Goal: Task Accomplishment & Management: Manage account settings

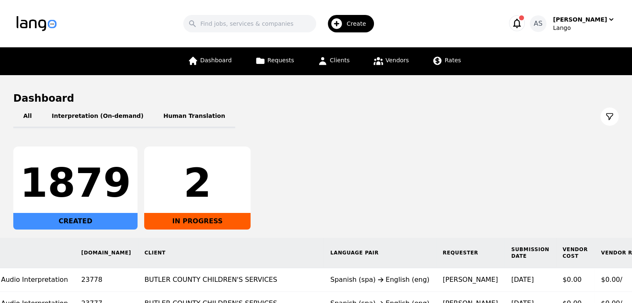
click at [523, 23] on icon "button" at bounding box center [517, 23] width 12 height 12
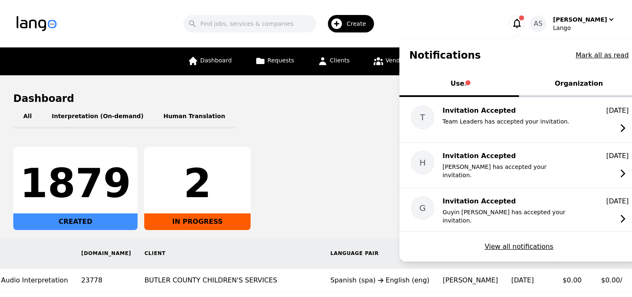
click at [352, 148] on div "1879 CREATED 2 IN PROGRESS" at bounding box center [315, 188] width 605 height 83
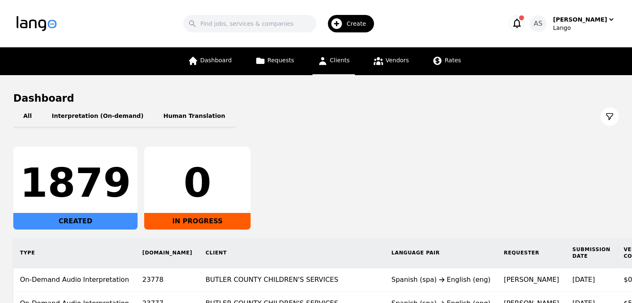
click at [352, 68] on link "Clients" at bounding box center [333, 61] width 42 height 28
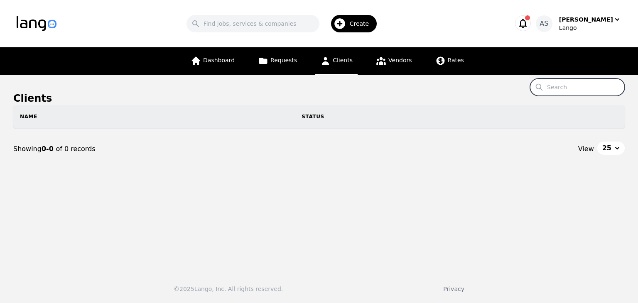
click at [561, 91] on input "Search" at bounding box center [577, 87] width 95 height 17
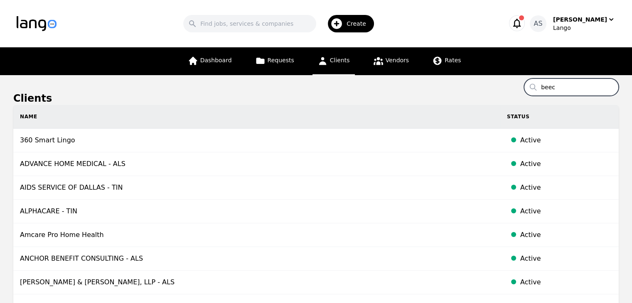
type input "beech"
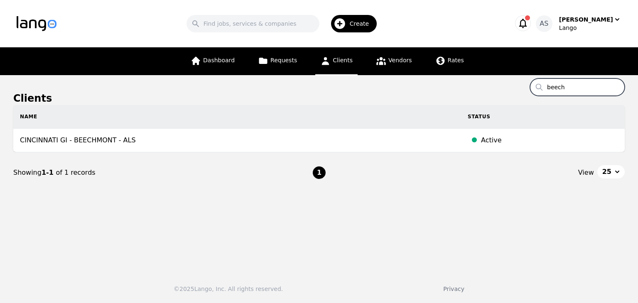
click at [616, 86] on input "beech" at bounding box center [577, 87] width 95 height 17
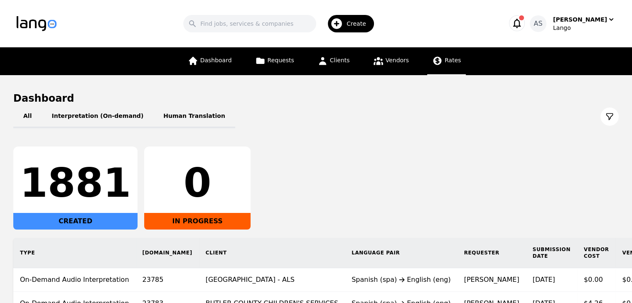
click at [444, 63] on span "Rates" at bounding box center [452, 60] width 16 height 7
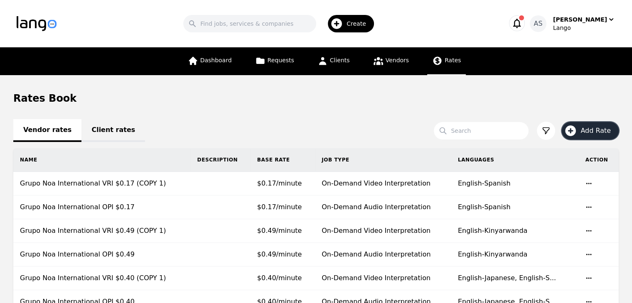
click at [594, 129] on span "Add Rate" at bounding box center [598, 131] width 36 height 10
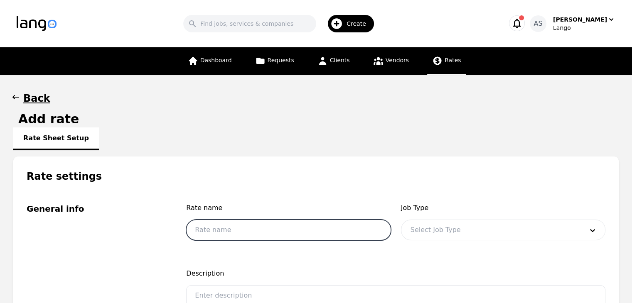
click at [226, 229] on input "text" at bounding box center [288, 230] width 204 height 21
type input "Grupo Noa International OPI 0.18"
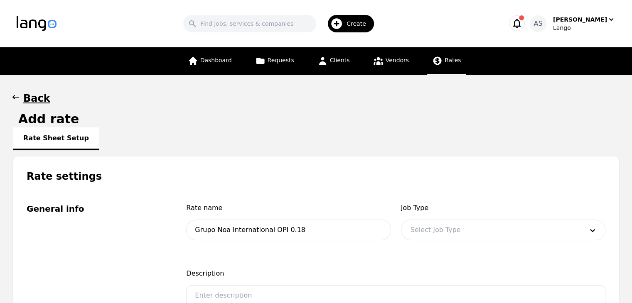
click at [448, 238] on div at bounding box center [490, 230] width 179 height 20
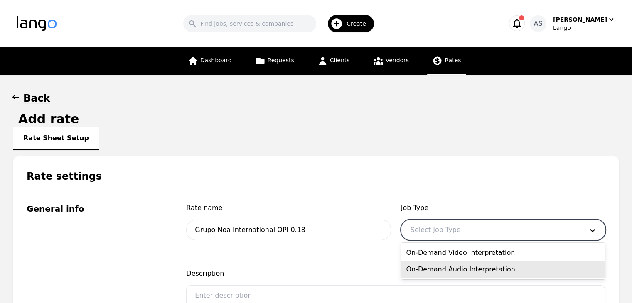
click at [449, 270] on div "On-Demand Audio Interpretation" at bounding box center [503, 269] width 204 height 17
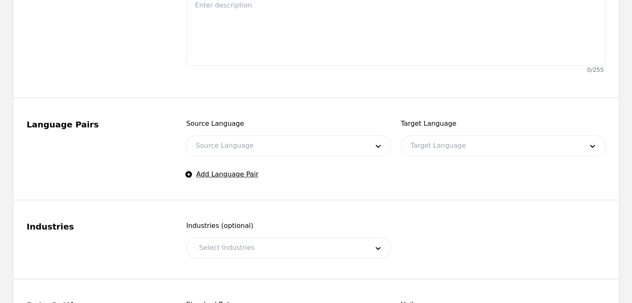
scroll to position [291, 0]
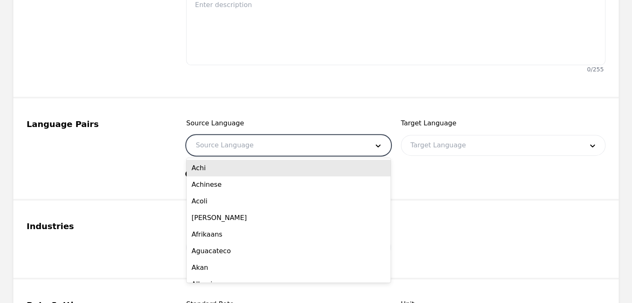
click at [294, 147] on div at bounding box center [275, 145] width 179 height 20
type input "eng"
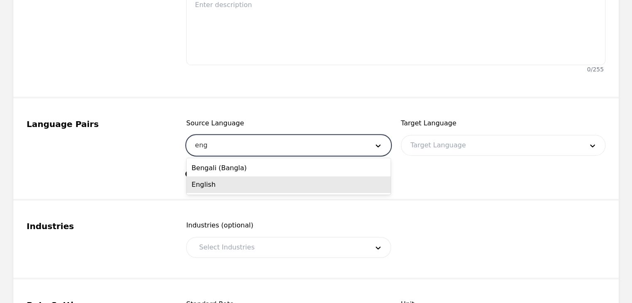
click at [260, 191] on div "English" at bounding box center [288, 185] width 204 height 17
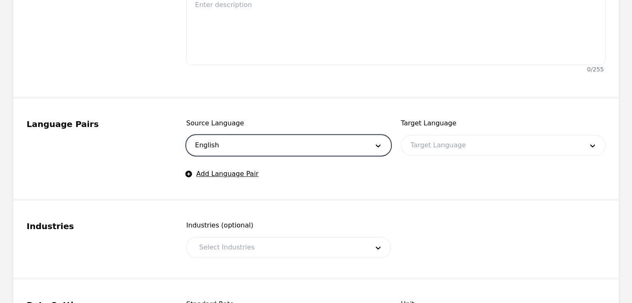
click at [470, 153] on div at bounding box center [490, 145] width 179 height 20
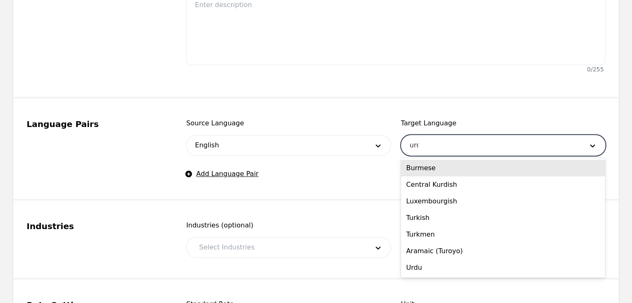
type input "urdu"
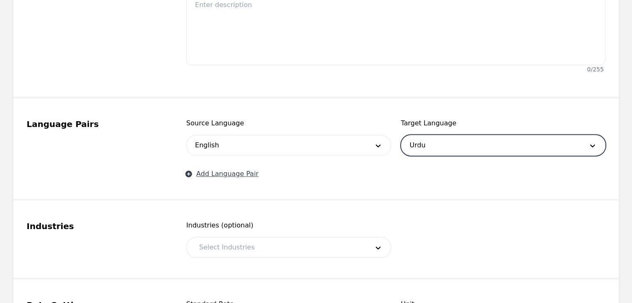
click at [242, 176] on button "Add Language Pair" at bounding box center [222, 174] width 72 height 10
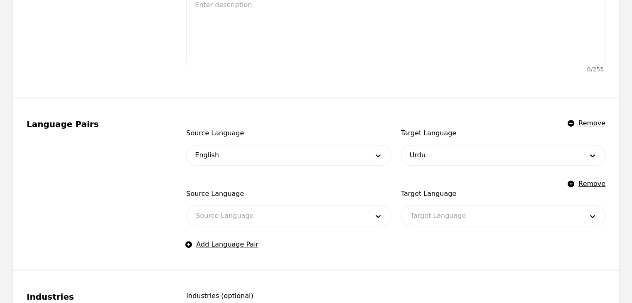
click at [440, 222] on div at bounding box center [490, 216] width 179 height 20
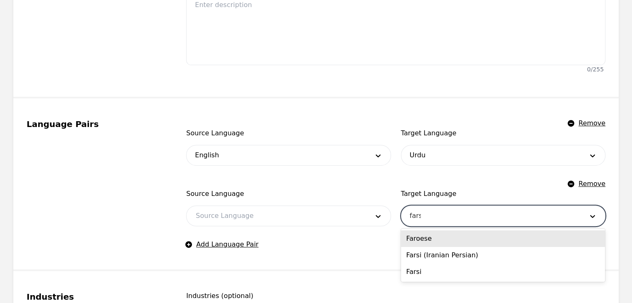
type input "farsi"
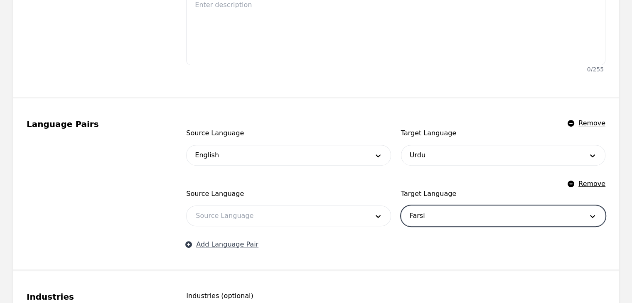
click at [241, 245] on button "Add Language Pair" at bounding box center [222, 245] width 72 height 10
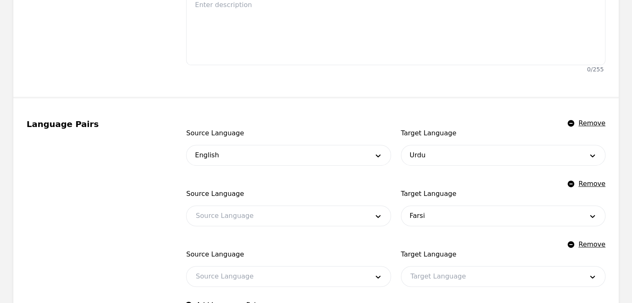
click at [462, 269] on div at bounding box center [490, 277] width 179 height 20
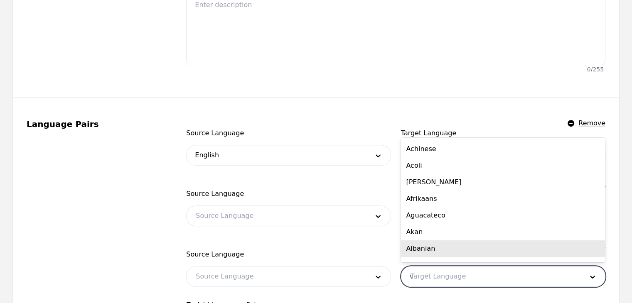
scroll to position [0, 0]
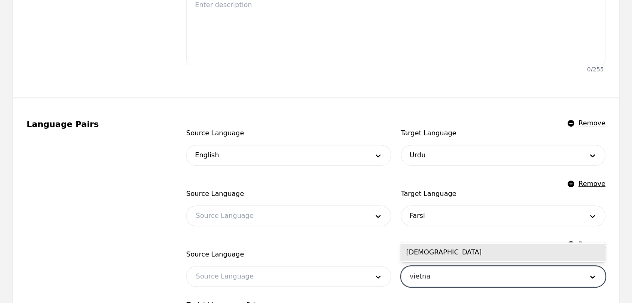
type input "vietnam"
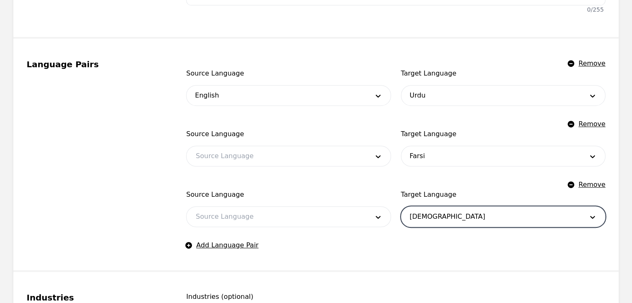
scroll to position [374, 0]
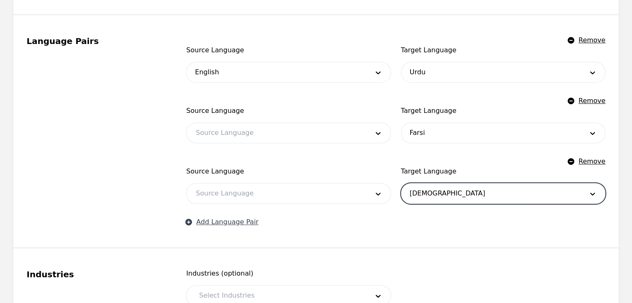
click at [214, 220] on button "Add Language Pair" at bounding box center [222, 222] width 72 height 10
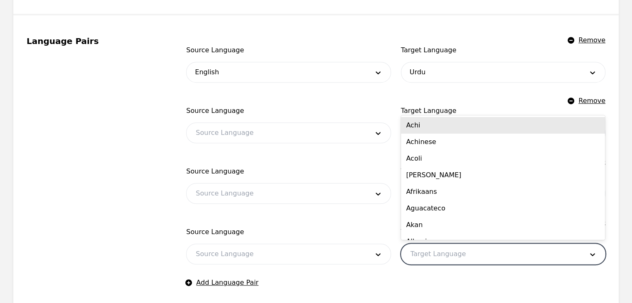
click at [449, 252] on div at bounding box center [490, 254] width 179 height 20
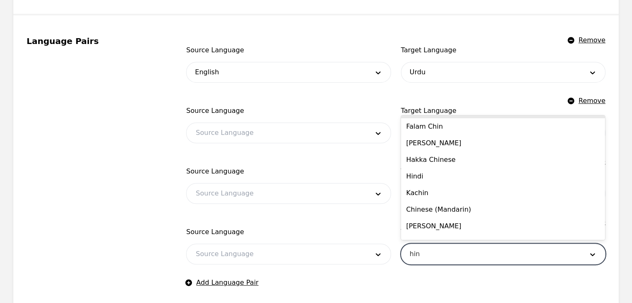
scroll to position [0, 0]
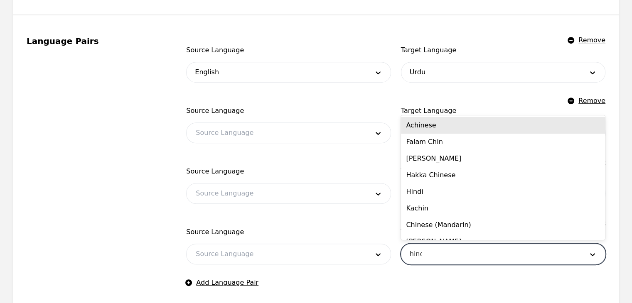
type input "hindi"
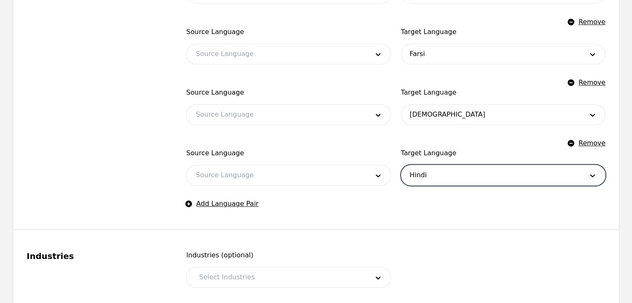
scroll to position [457, 0]
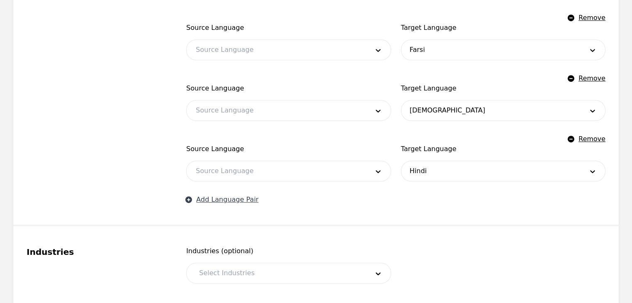
click at [245, 199] on button "Add Language Pair" at bounding box center [222, 200] width 72 height 10
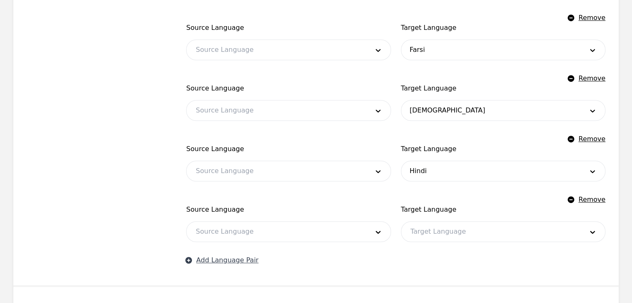
click at [218, 260] on button "Add Language Pair" at bounding box center [222, 260] width 72 height 10
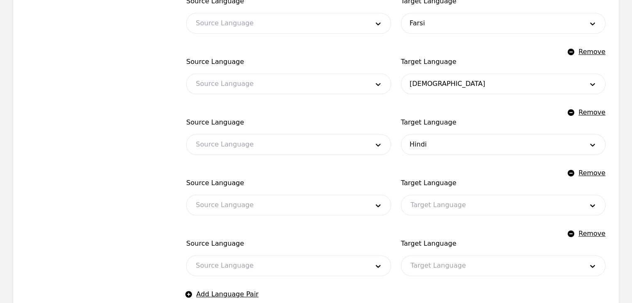
scroll to position [498, 0]
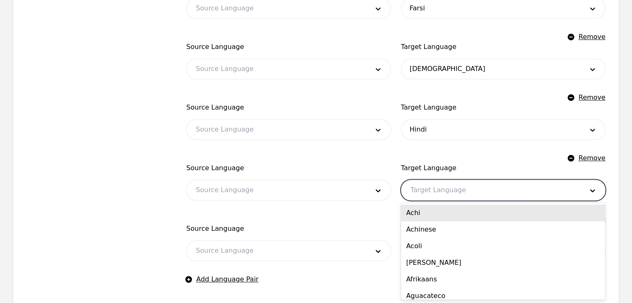
click at [427, 191] on div at bounding box center [490, 190] width 179 height 20
type input "k'"
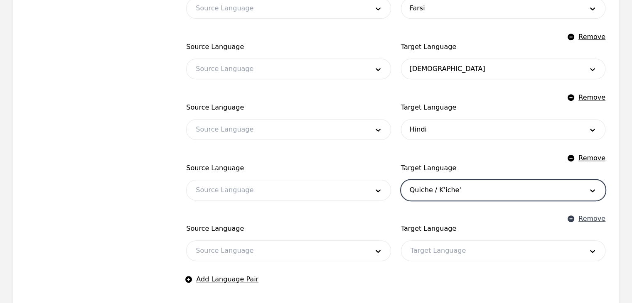
click at [586, 218] on button "Remove" at bounding box center [586, 219] width 37 height 10
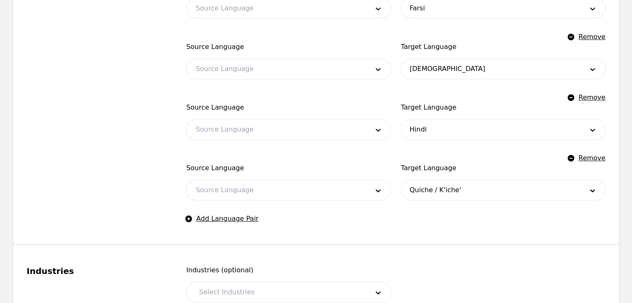
click at [254, 187] on div at bounding box center [275, 190] width 179 height 20
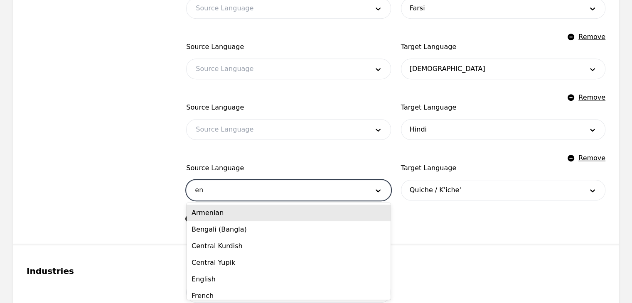
type input "eng"
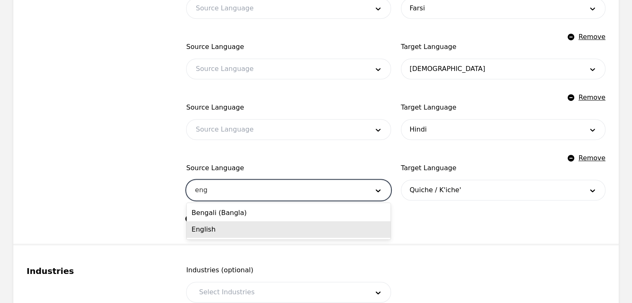
click at [226, 231] on div "English" at bounding box center [288, 229] width 204 height 17
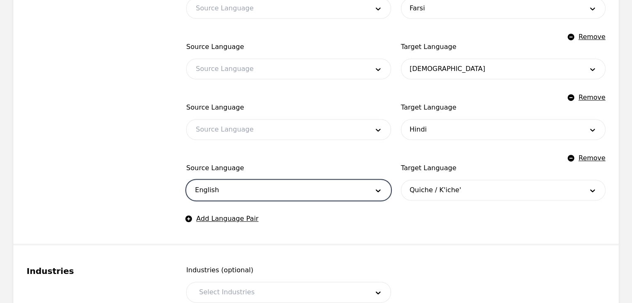
click at [253, 135] on div at bounding box center [275, 130] width 179 height 20
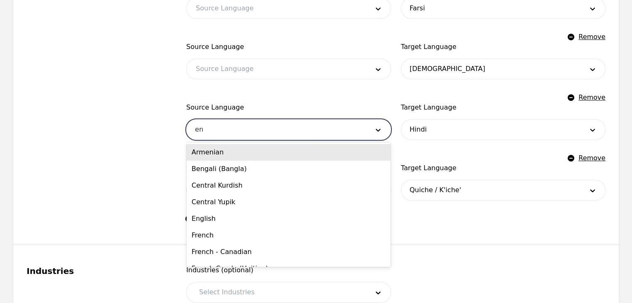
type input "eng"
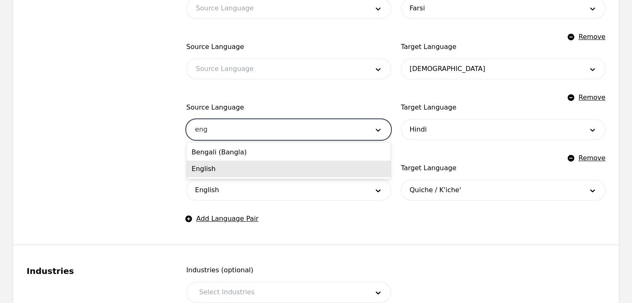
click at [236, 170] on div "English" at bounding box center [288, 169] width 204 height 17
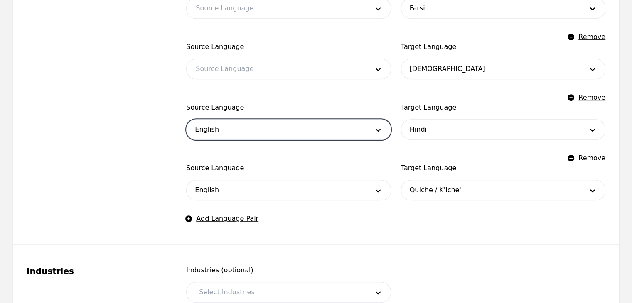
click at [241, 78] on div at bounding box center [275, 69] width 179 height 20
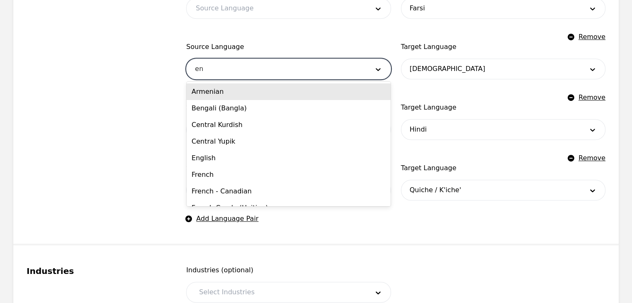
type input "eng"
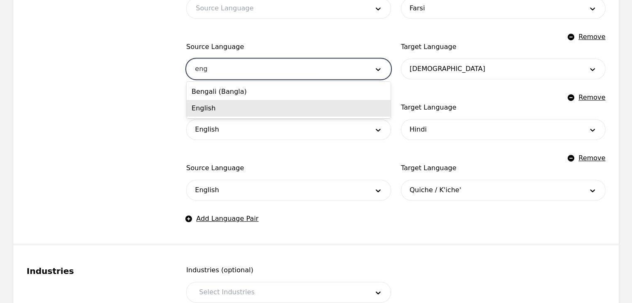
click at [242, 111] on div "English" at bounding box center [288, 108] width 204 height 17
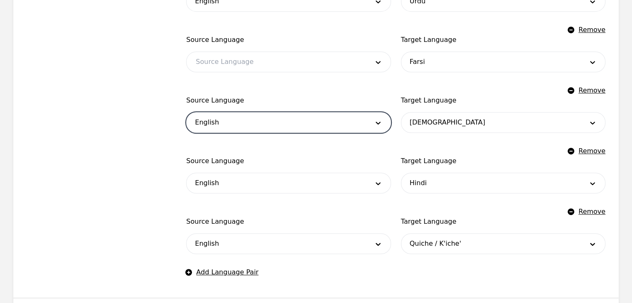
scroll to position [415, 0]
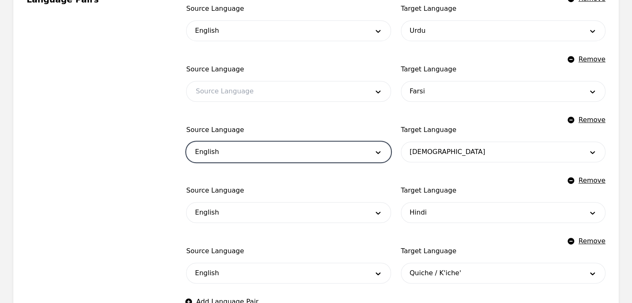
click at [246, 96] on div at bounding box center [275, 91] width 179 height 20
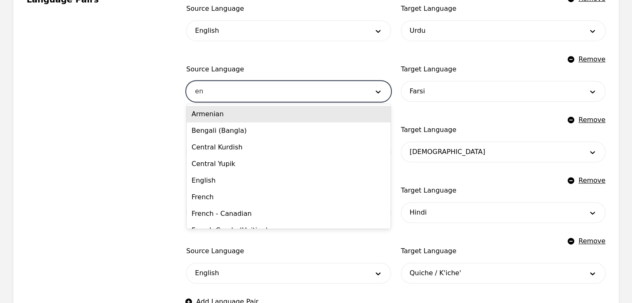
type input "eng"
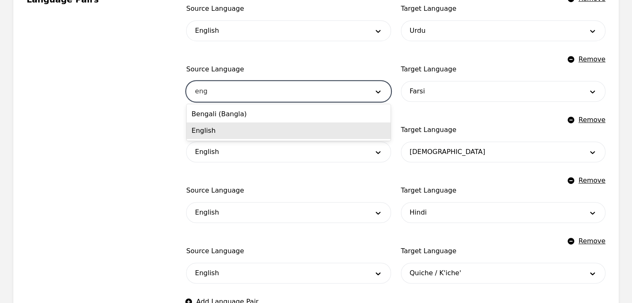
click at [237, 133] on div "English" at bounding box center [288, 131] width 204 height 17
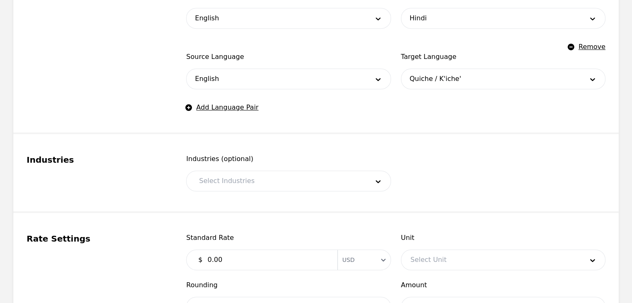
scroll to position [623, 0]
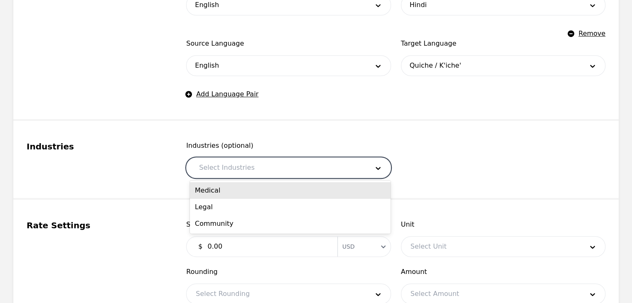
click at [247, 164] on div at bounding box center [277, 168] width 175 height 20
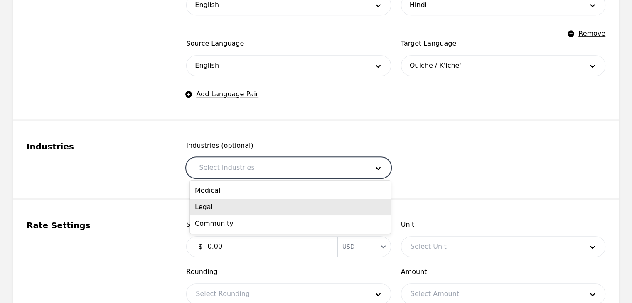
click at [232, 190] on div "Medical" at bounding box center [290, 190] width 201 height 17
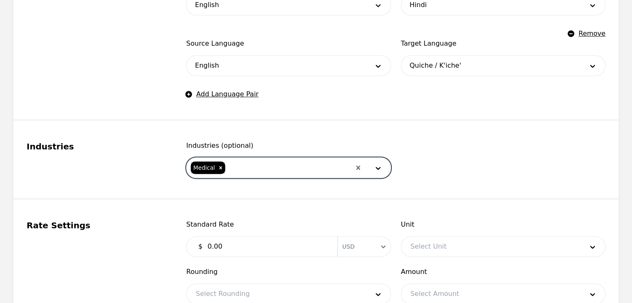
click at [235, 172] on div at bounding box center [288, 168] width 124 height 20
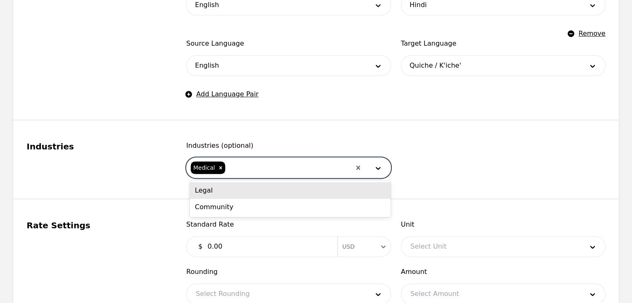
drag, startPoint x: 232, startPoint y: 193, endPoint x: 234, endPoint y: 186, distance: 7.1
click at [232, 192] on div "Legal" at bounding box center [290, 190] width 201 height 17
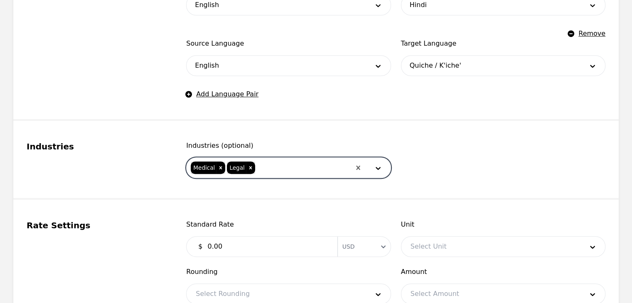
click at [266, 170] on div at bounding box center [303, 168] width 95 height 20
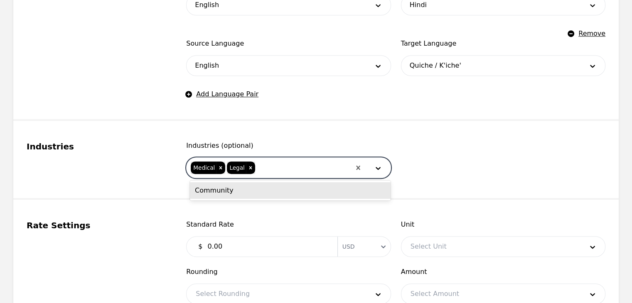
click at [252, 192] on div "Community" at bounding box center [290, 190] width 201 height 17
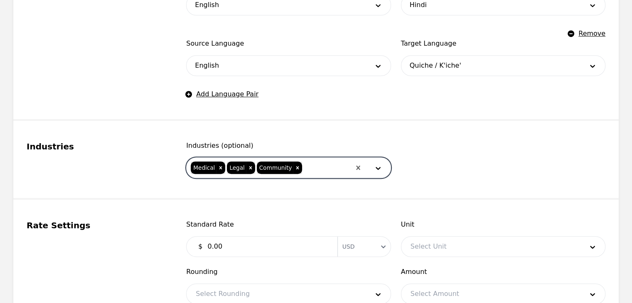
scroll to position [706, 0]
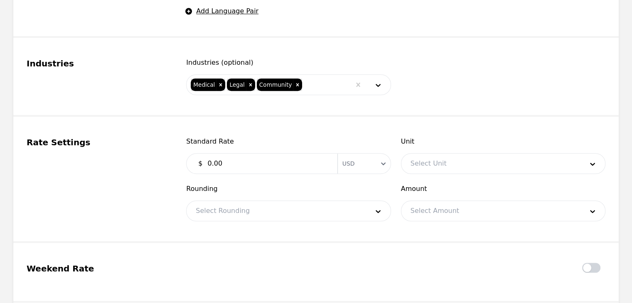
click at [237, 160] on input "0.00" at bounding box center [267, 163] width 130 height 17
type input "0.18"
click at [517, 164] on div at bounding box center [490, 164] width 179 height 20
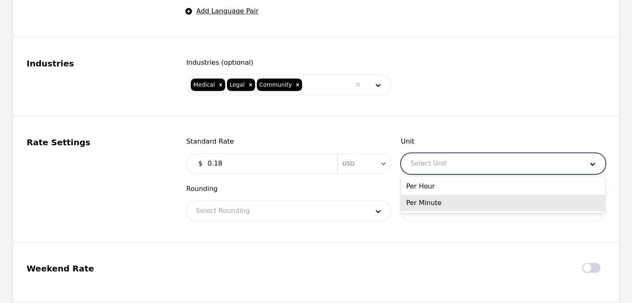
click at [491, 199] on div "Per Minute" at bounding box center [503, 203] width 204 height 17
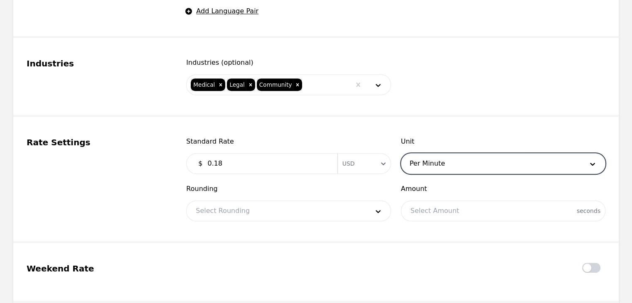
click at [281, 209] on div at bounding box center [275, 211] width 179 height 20
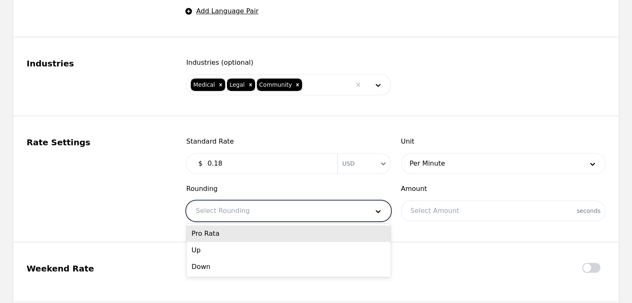
click at [265, 234] on div "Pro Rata" at bounding box center [288, 234] width 204 height 17
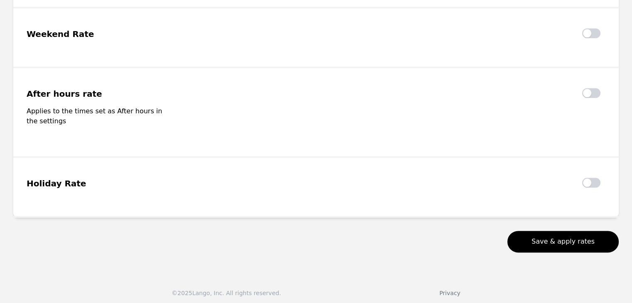
scroll to position [967, 0]
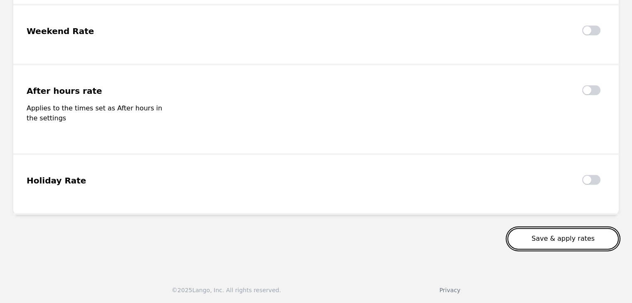
click at [538, 241] on button "Save & apply rates" at bounding box center [562, 239] width 111 height 22
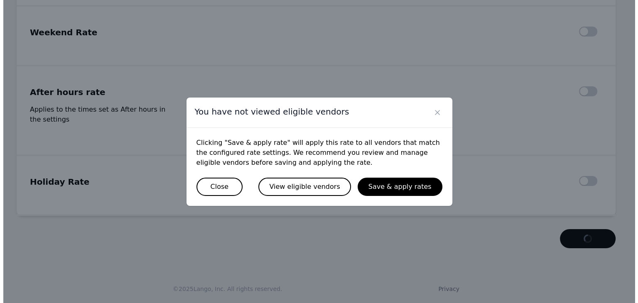
scroll to position [965, 0]
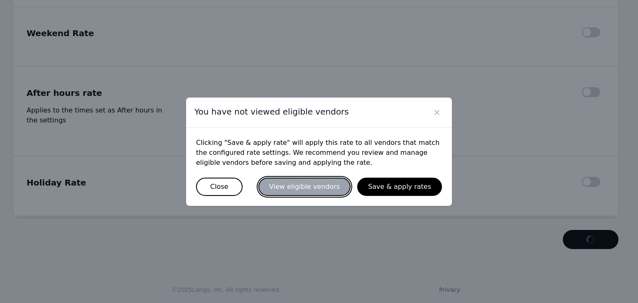
click at [332, 187] on button "View eligible vendors" at bounding box center [304, 187] width 92 height 18
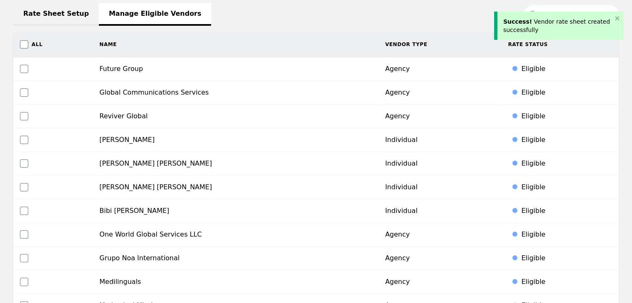
scroll to position [166, 0]
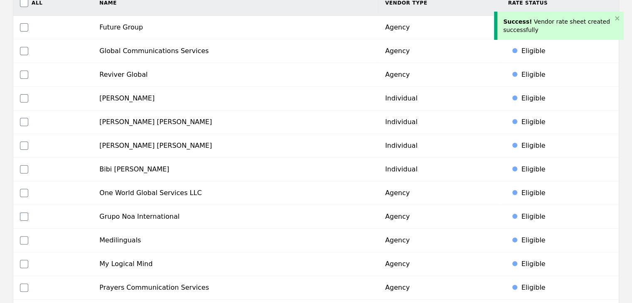
click at [24, 216] on input "checkbox" at bounding box center [24, 217] width 8 height 8
checkbox input "true"
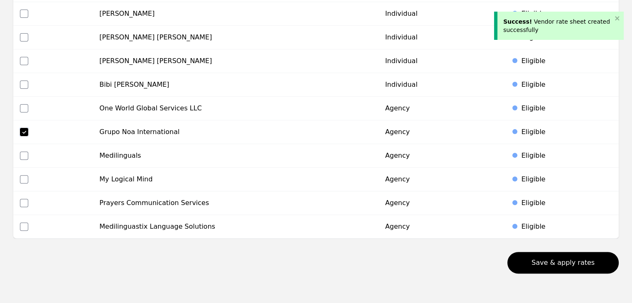
scroll to position [274, 0]
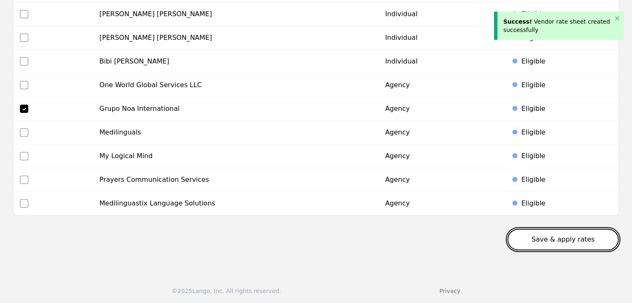
click at [575, 243] on button "Save & apply rates" at bounding box center [562, 240] width 111 height 22
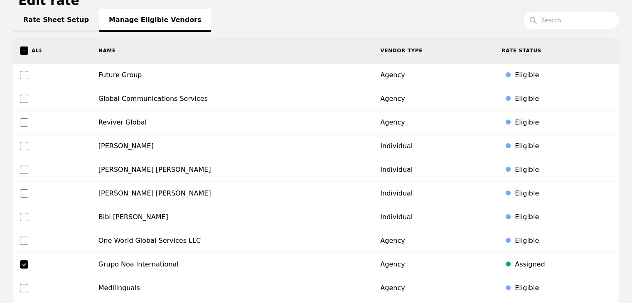
scroll to position [0, 0]
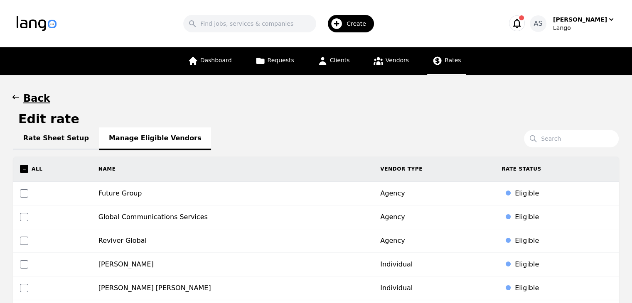
click at [32, 136] on link "Rate Sheet Setup" at bounding box center [56, 139] width 86 height 23
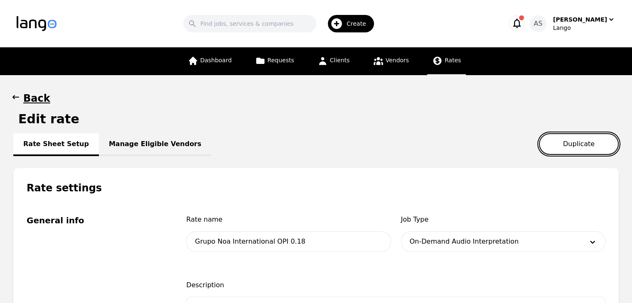
click at [562, 148] on button "Duplicate" at bounding box center [579, 144] width 80 height 22
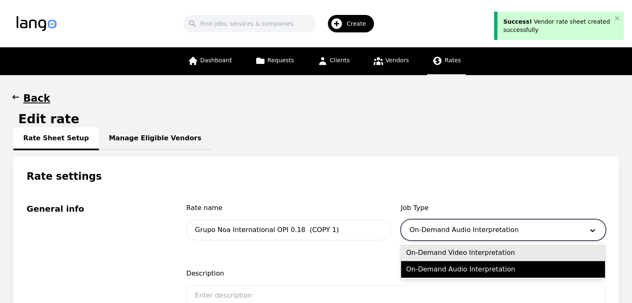
click at [480, 230] on div at bounding box center [490, 230] width 179 height 20
click at [470, 254] on div "On-Demand Video Interpretation" at bounding box center [503, 253] width 204 height 17
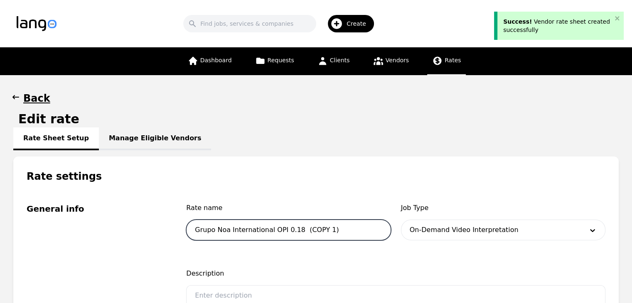
click at [278, 230] on input "Grupo Noa International OPI 0.18 (COPY 1)" at bounding box center [288, 230] width 204 height 21
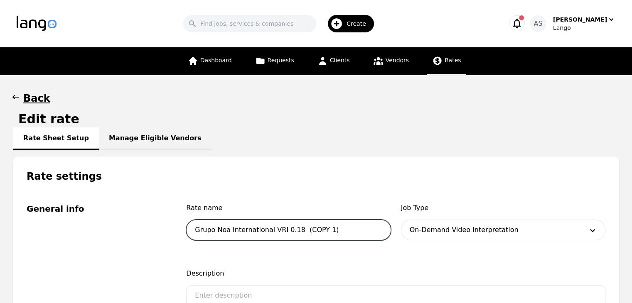
type input "Grupo Noa International VRI 0.18 (COPY 1)"
click at [427, 178] on h1 "Rate settings" at bounding box center [315, 170] width 605 height 27
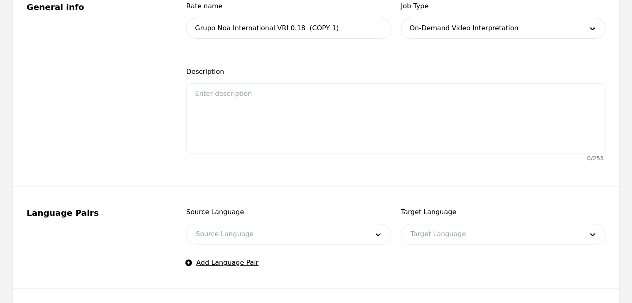
scroll to position [291, 0]
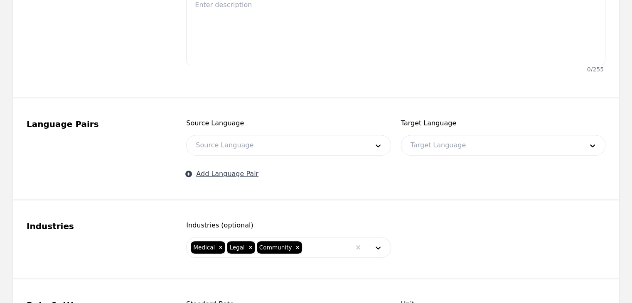
click at [226, 172] on button "Add Language Pair" at bounding box center [222, 174] width 72 height 10
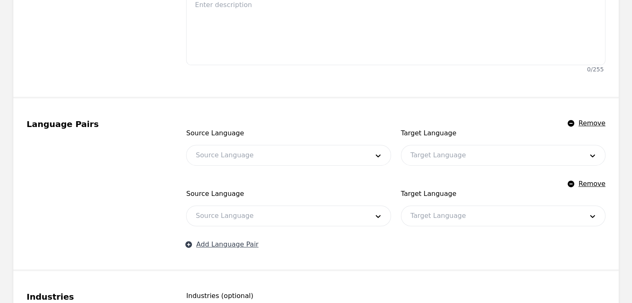
click at [226, 244] on button "Add Language Pair" at bounding box center [222, 245] width 72 height 10
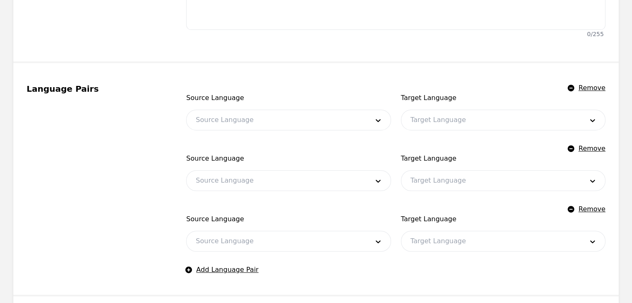
scroll to position [415, 0]
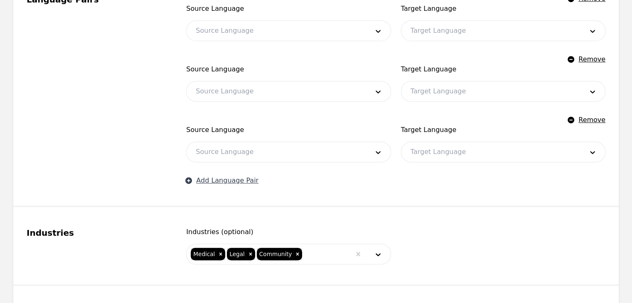
click at [235, 179] on button "Add Language Pair" at bounding box center [222, 181] width 72 height 10
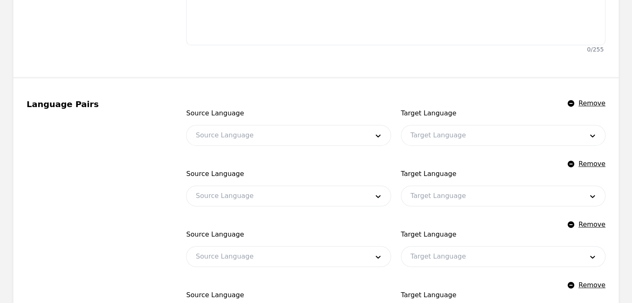
scroll to position [291, 0]
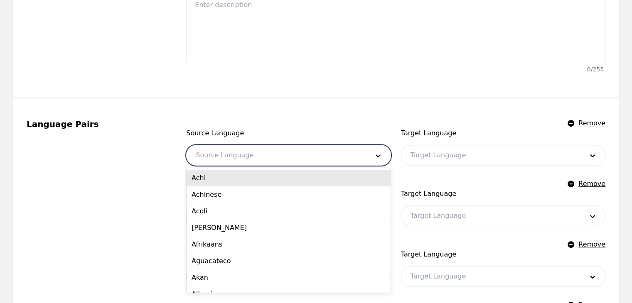
click at [234, 152] on div at bounding box center [275, 155] width 179 height 20
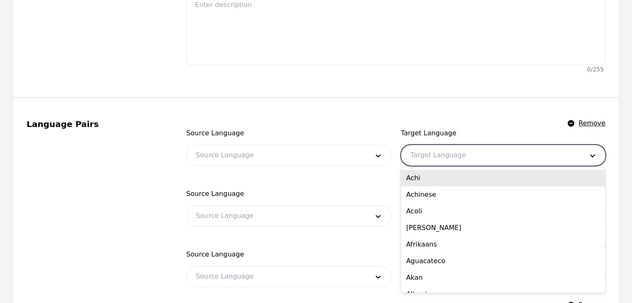
click at [469, 157] on div at bounding box center [490, 155] width 179 height 20
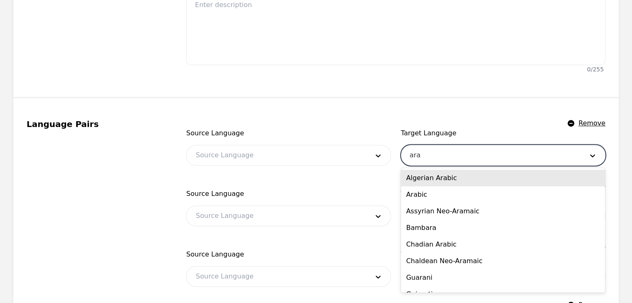
type input "arab"
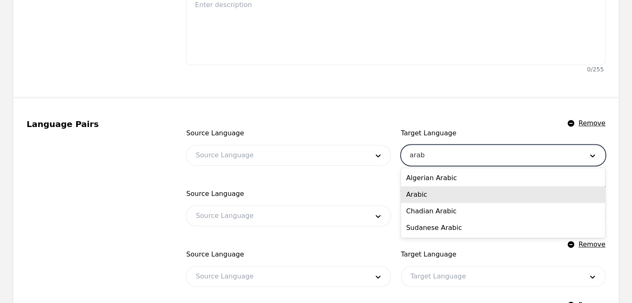
click at [446, 192] on div "Arabic" at bounding box center [503, 194] width 204 height 17
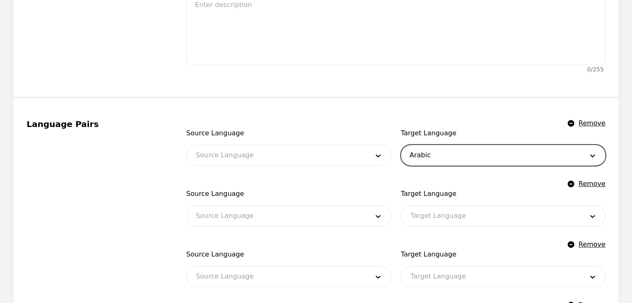
click at [447, 208] on div at bounding box center [490, 216] width 179 height 20
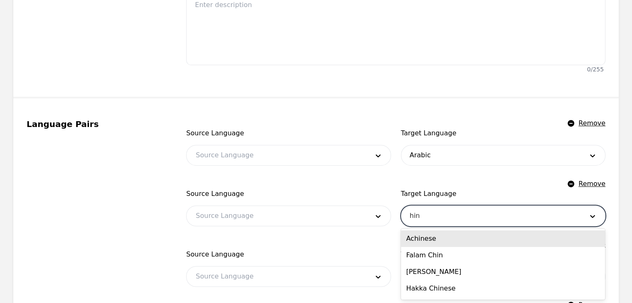
type input "hind"
click at [443, 244] on div "Hindi" at bounding box center [503, 239] width 204 height 17
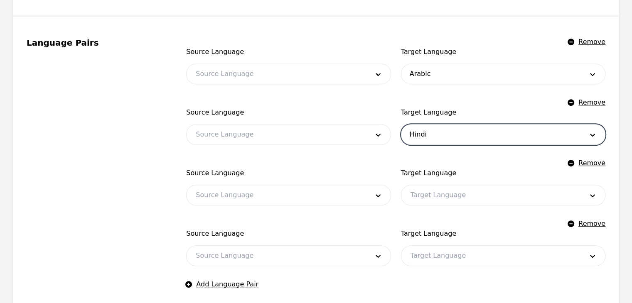
scroll to position [374, 0]
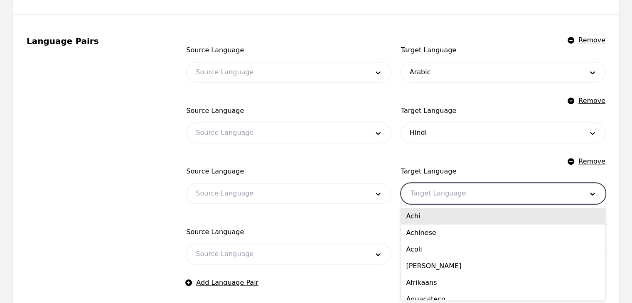
click at [434, 197] on div at bounding box center [490, 194] width 179 height 20
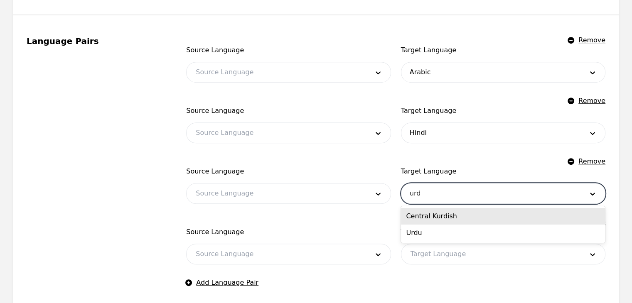
type input "urdu"
click at [439, 220] on div "Urdu" at bounding box center [503, 216] width 204 height 17
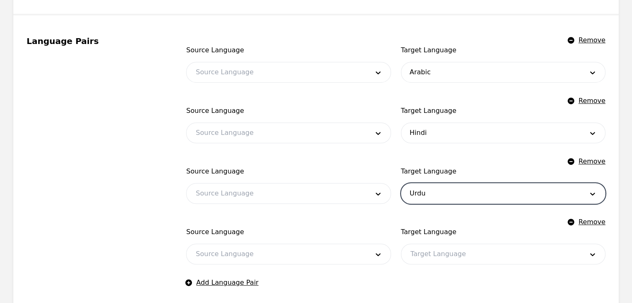
click at [445, 253] on div at bounding box center [490, 254] width 179 height 20
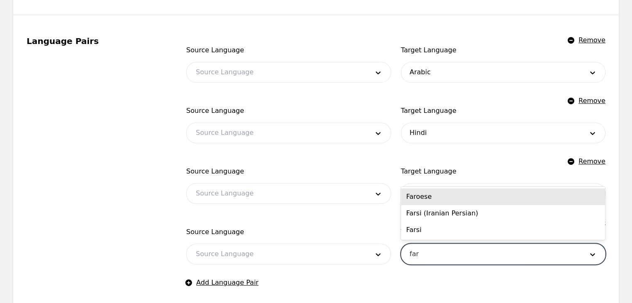
type input "fars"
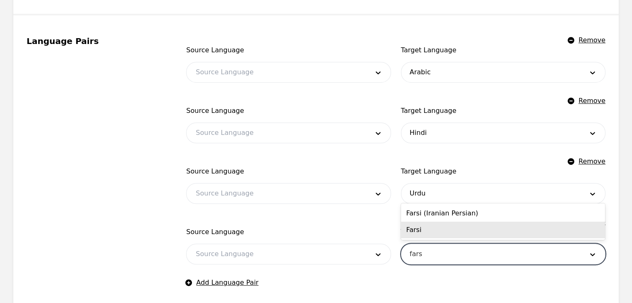
click at [446, 231] on div "Farsi" at bounding box center [503, 230] width 204 height 17
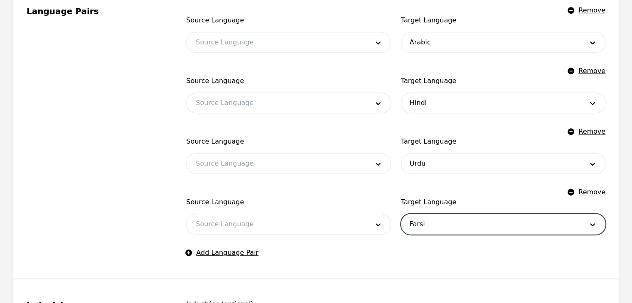
scroll to position [457, 0]
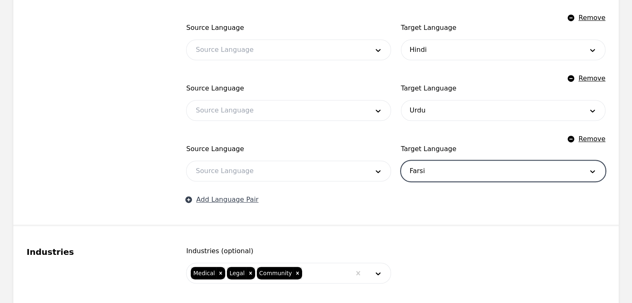
click at [231, 198] on button "Add Language Pair" at bounding box center [222, 200] width 72 height 10
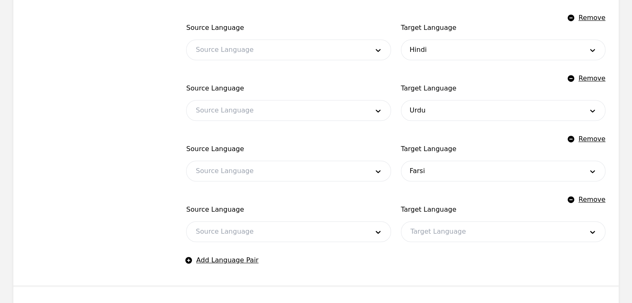
click at [422, 233] on div at bounding box center [490, 232] width 179 height 20
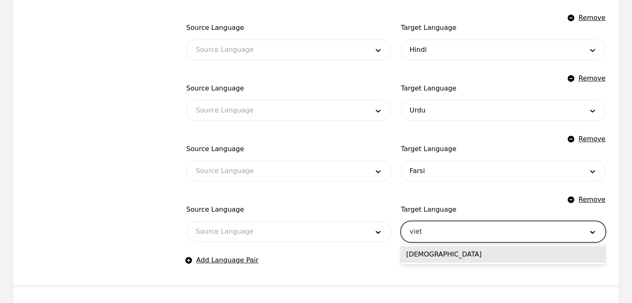
type input "vietn"
click at [423, 255] on div "Vietnamese" at bounding box center [503, 254] width 204 height 17
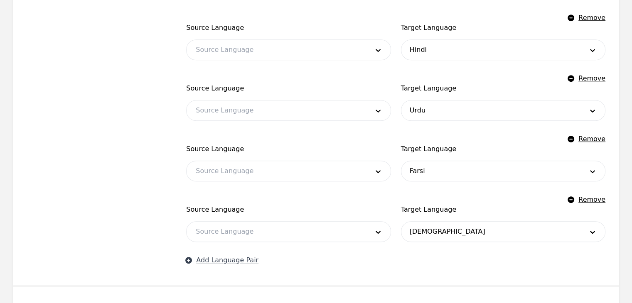
click at [238, 260] on button "Add Language Pair" at bounding box center [222, 260] width 72 height 10
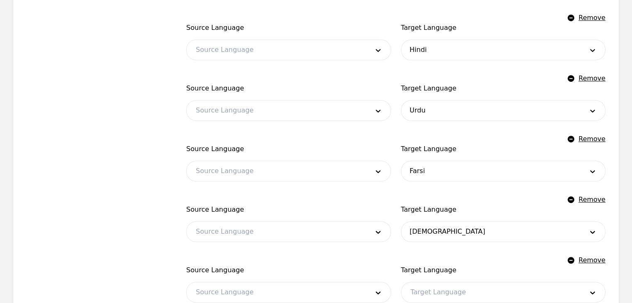
scroll to position [498, 0]
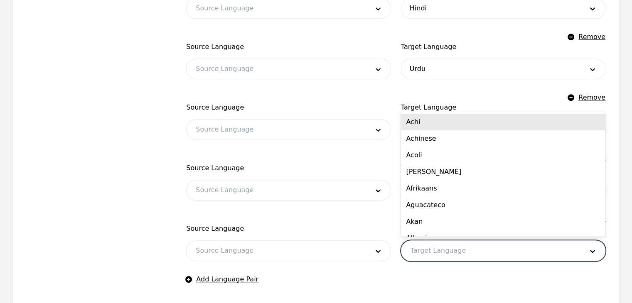
click at [419, 253] on div at bounding box center [490, 251] width 179 height 20
type input "k'"
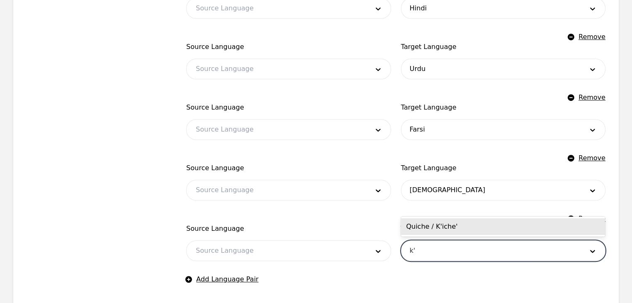
click at [437, 227] on div "Quiche / K'iche'" at bounding box center [503, 226] width 204 height 17
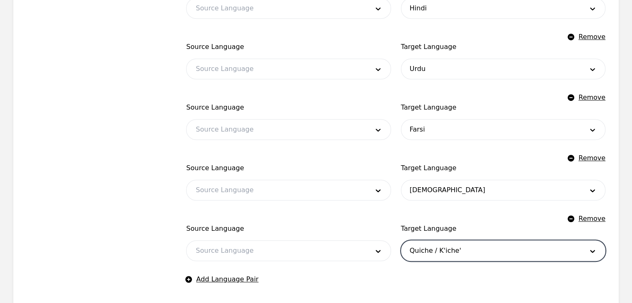
scroll to position [540, 0]
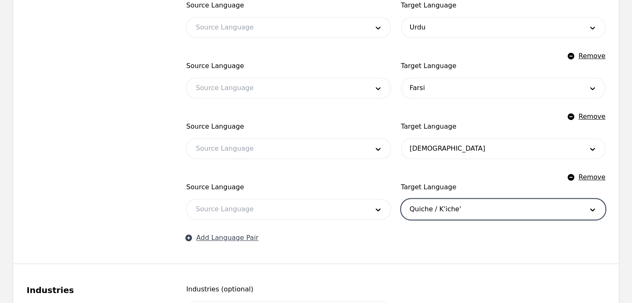
click at [239, 239] on button "Add Language Pair" at bounding box center [222, 238] width 72 height 10
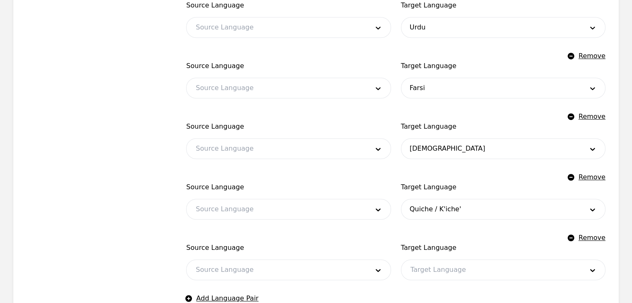
click at [282, 210] on div at bounding box center [275, 209] width 179 height 20
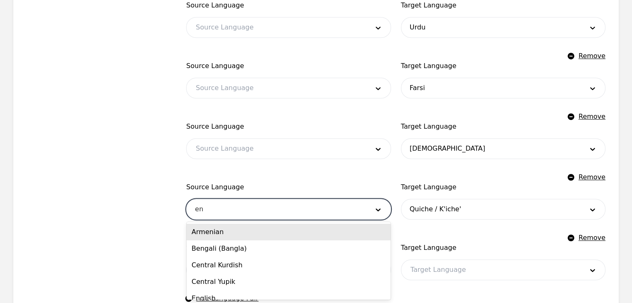
type input "eng"
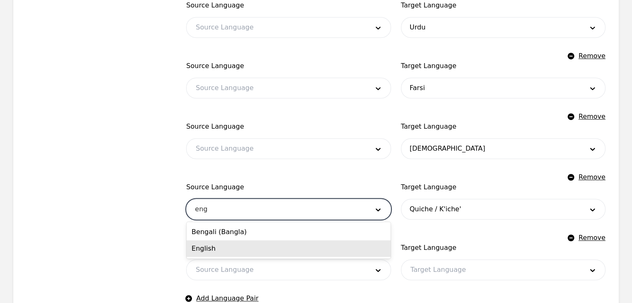
click at [259, 245] on div "English" at bounding box center [288, 248] width 204 height 17
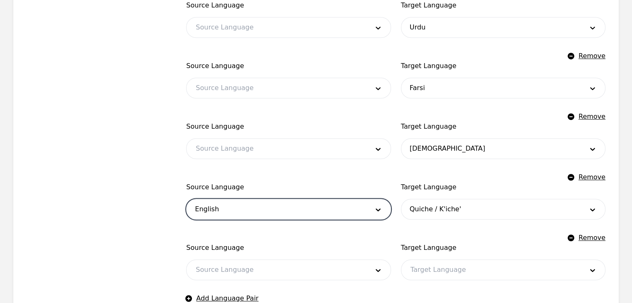
click at [242, 274] on div at bounding box center [275, 270] width 179 height 20
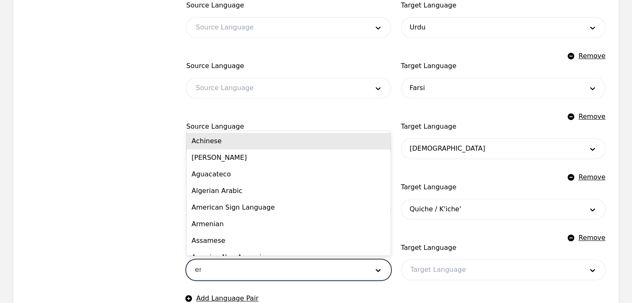
type input "eng"
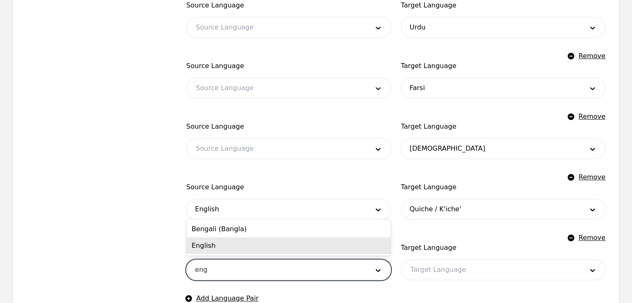
click at [242, 246] on div "English" at bounding box center [288, 246] width 204 height 17
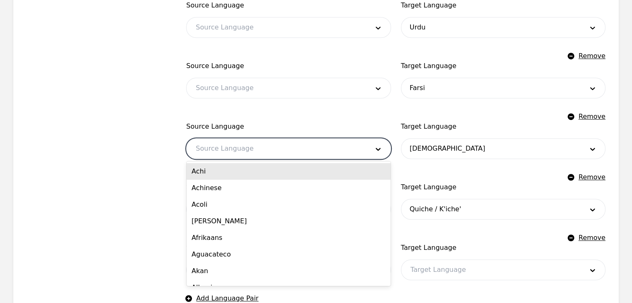
click at [235, 155] on div at bounding box center [275, 149] width 179 height 20
type input "eng"
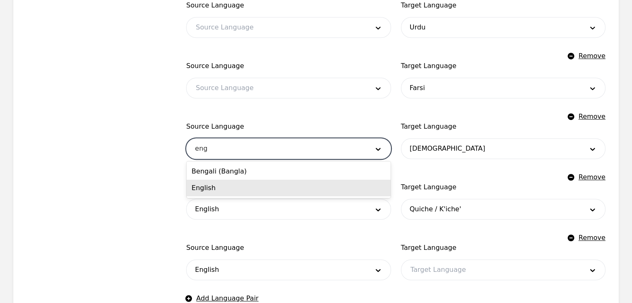
click at [230, 193] on div "English" at bounding box center [288, 188] width 204 height 17
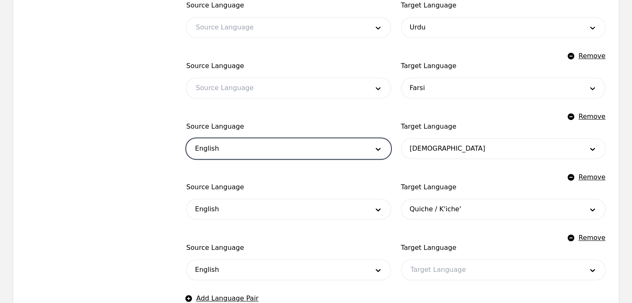
click at [237, 84] on div at bounding box center [275, 88] width 179 height 20
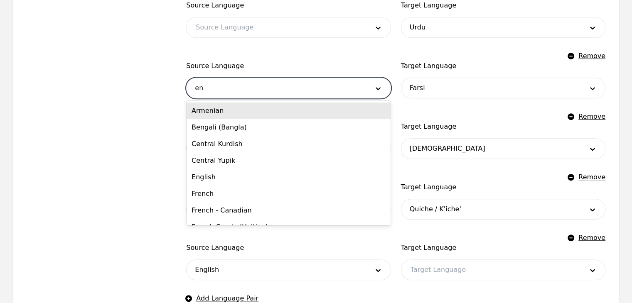
type input "eng"
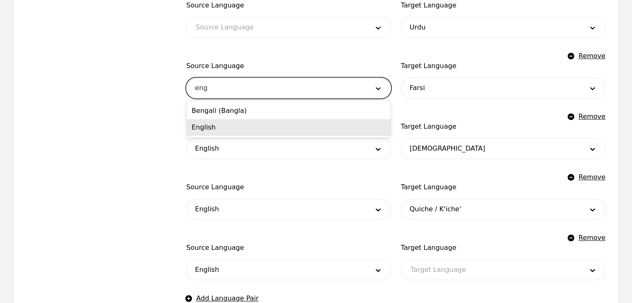
click at [230, 126] on div "English" at bounding box center [288, 127] width 204 height 17
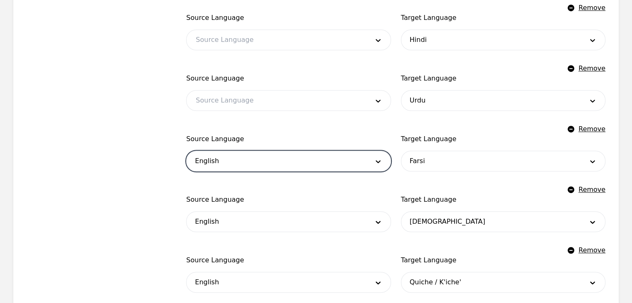
scroll to position [457, 0]
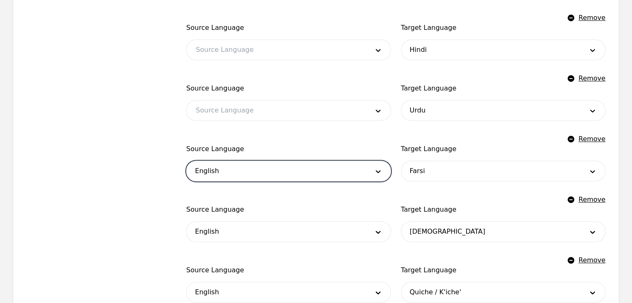
click at [243, 110] on div at bounding box center [275, 111] width 179 height 20
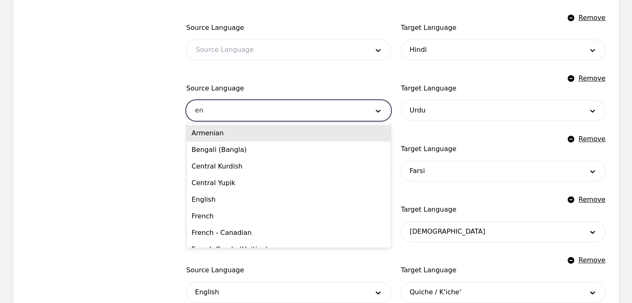
type input "eng"
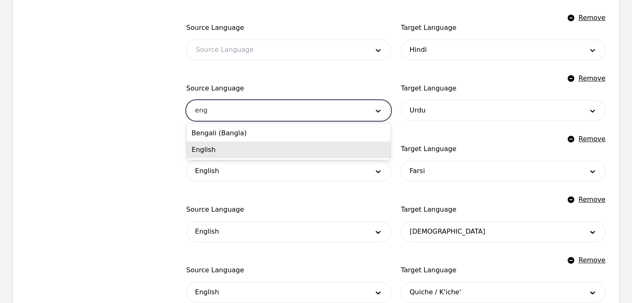
click at [234, 148] on div "English" at bounding box center [288, 150] width 204 height 17
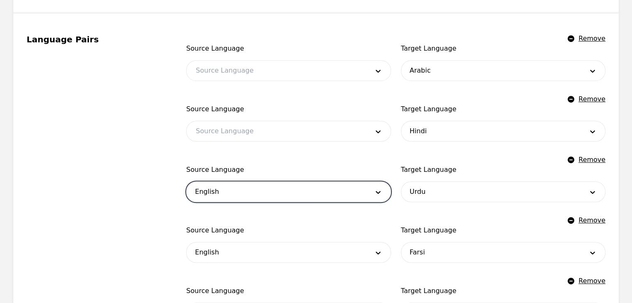
scroll to position [374, 0]
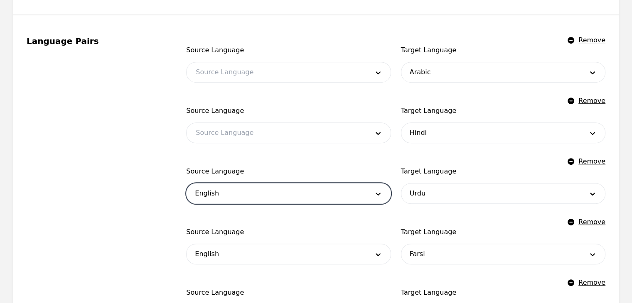
click at [246, 134] on div at bounding box center [275, 133] width 179 height 20
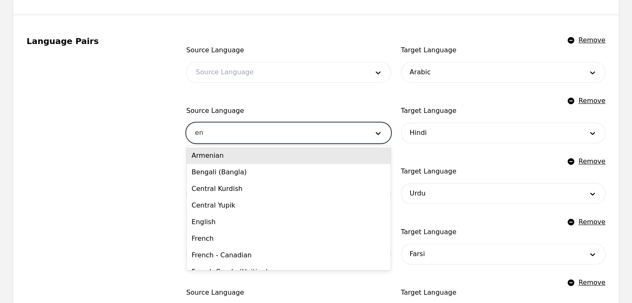
type input "eng"
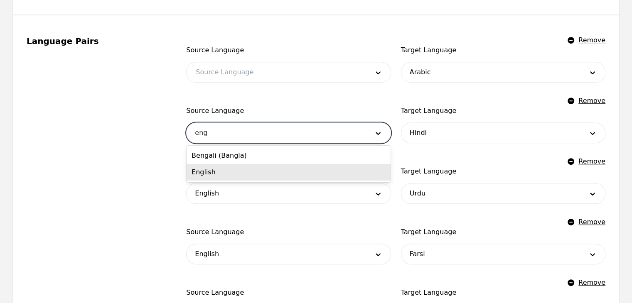
click at [240, 168] on div "English" at bounding box center [288, 172] width 204 height 17
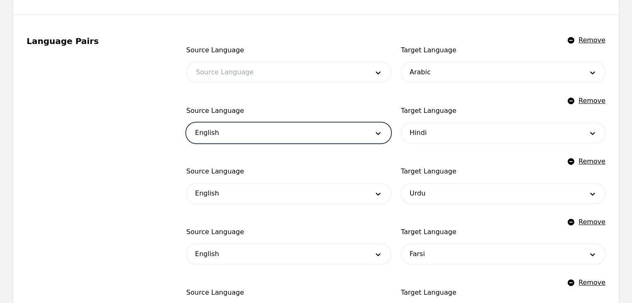
click at [246, 73] on div at bounding box center [275, 72] width 179 height 20
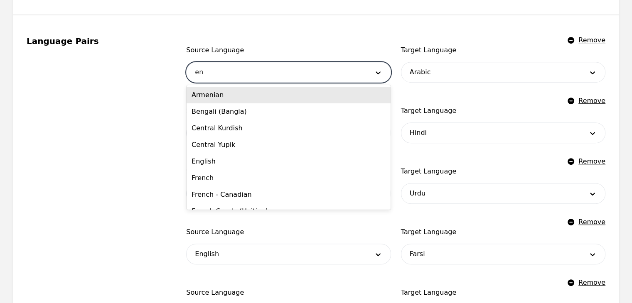
type input "eng"
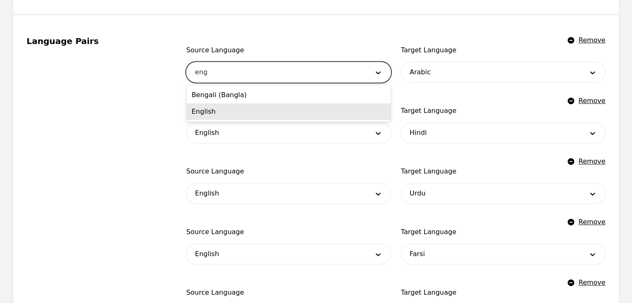
click at [241, 113] on div "English" at bounding box center [288, 111] width 204 height 17
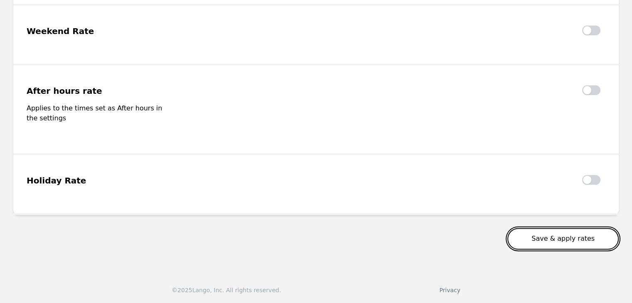
click at [550, 245] on button "Save & apply rates" at bounding box center [562, 239] width 111 height 22
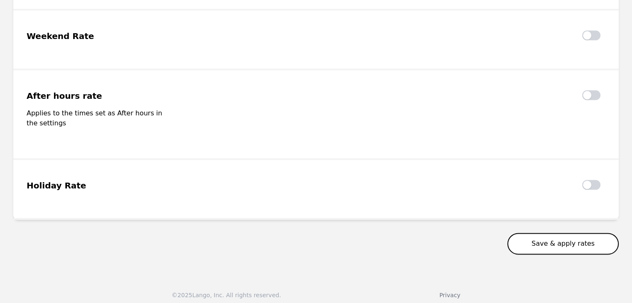
scroll to position [1093, 0]
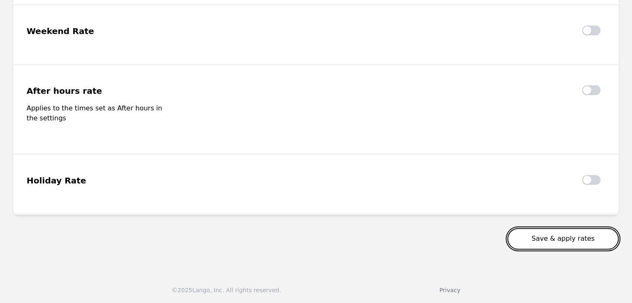
click at [543, 240] on button "Save & apply rates" at bounding box center [562, 239] width 111 height 22
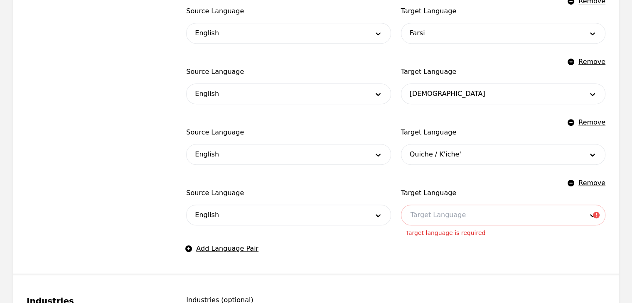
scroll to position [636, 0]
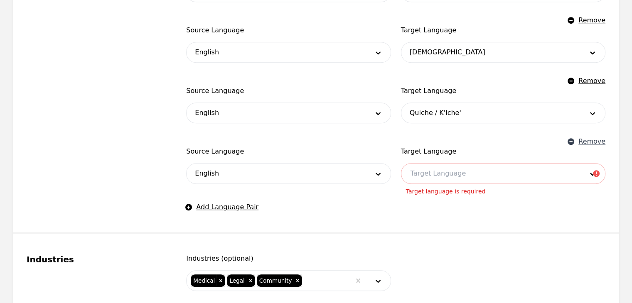
click at [589, 145] on button "Remove" at bounding box center [586, 142] width 37 height 10
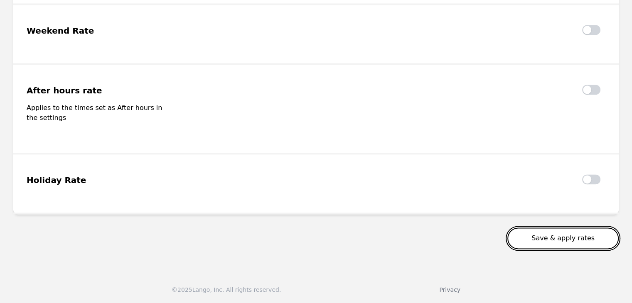
click at [565, 243] on button "Save & apply rates" at bounding box center [562, 239] width 111 height 22
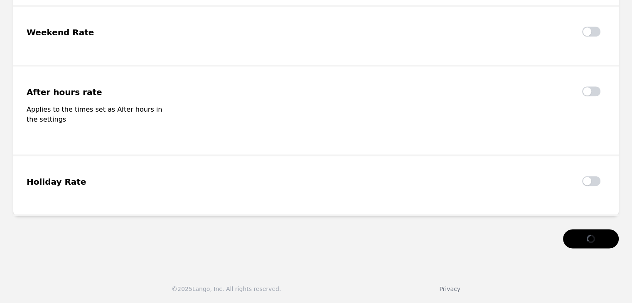
scroll to position [1026, 0]
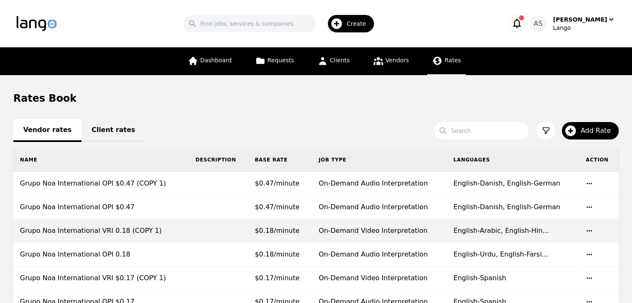
click at [289, 240] on td "$0.18/minute" at bounding box center [280, 231] width 64 height 24
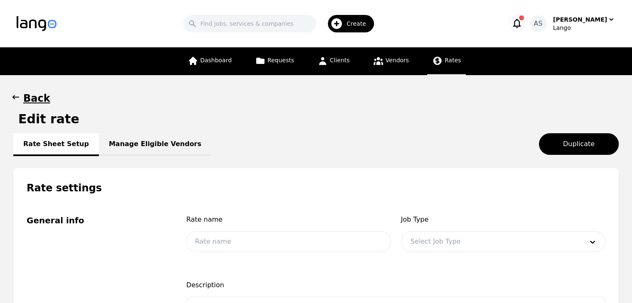
type input "Grupo Noa International VRI 0.18 (COPY 1)"
type input "0.18"
click at [125, 140] on link "Manage Eligible Vendors" at bounding box center [155, 144] width 113 height 23
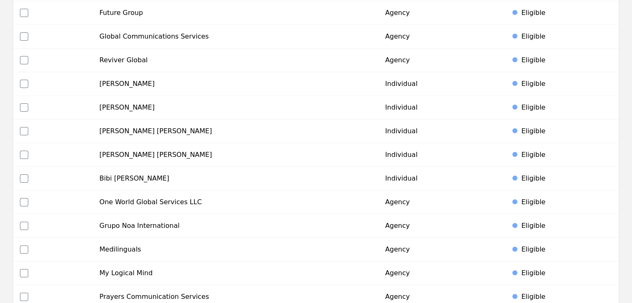
scroll to position [208, 0]
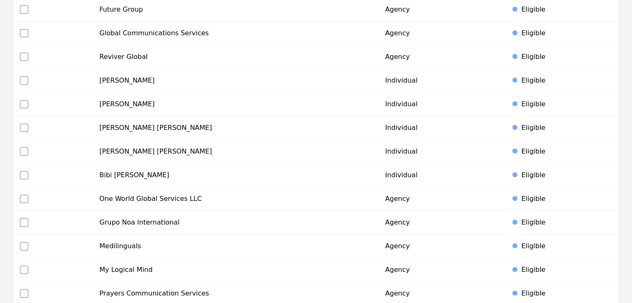
click at [22, 225] on input "checkbox" at bounding box center [24, 222] width 8 height 8
checkbox input "true"
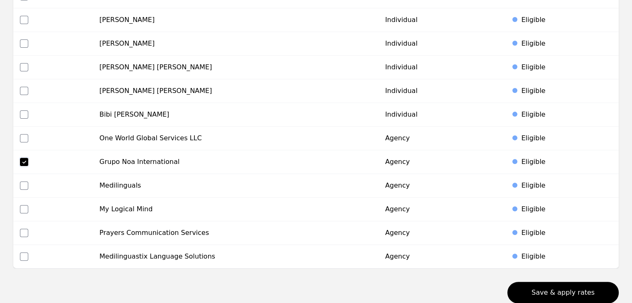
scroll to position [321, 0]
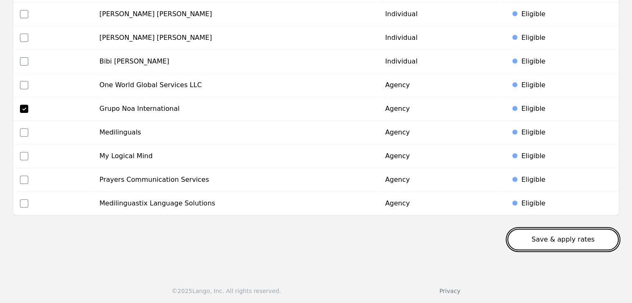
click at [557, 236] on button "Save & apply rates" at bounding box center [562, 240] width 111 height 22
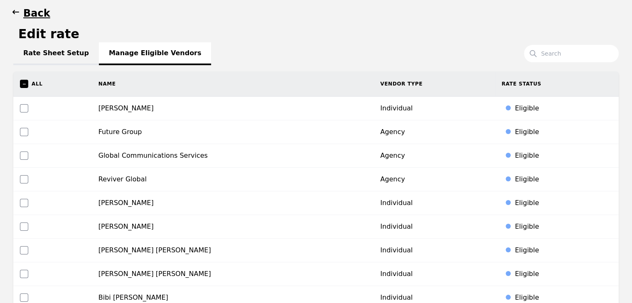
scroll to position [0, 0]
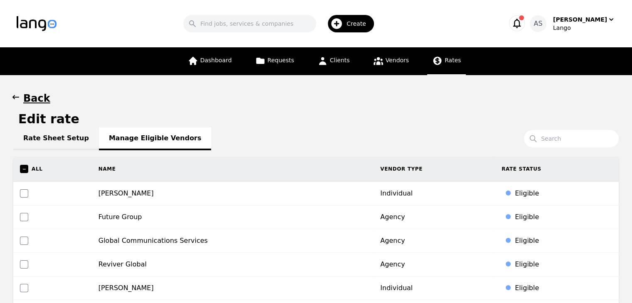
click at [437, 58] on icon at bounding box center [437, 61] width 10 height 10
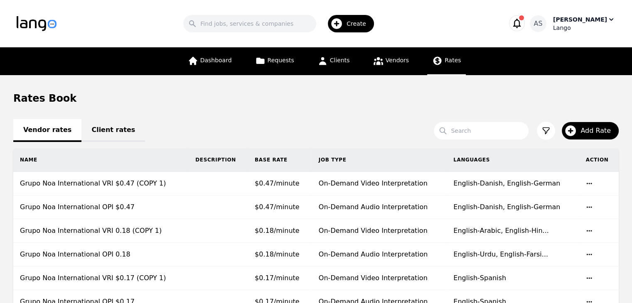
click at [599, 25] on div "Lango" at bounding box center [584, 28] width 62 height 8
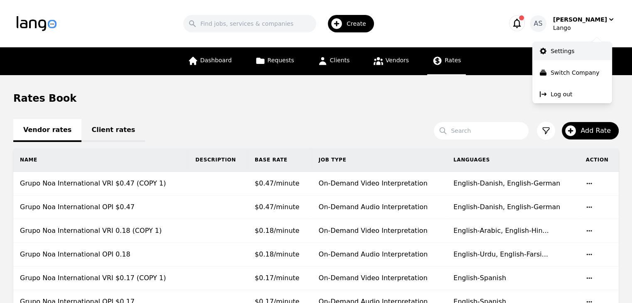
click at [563, 52] on p "Settings" at bounding box center [562, 51] width 24 height 8
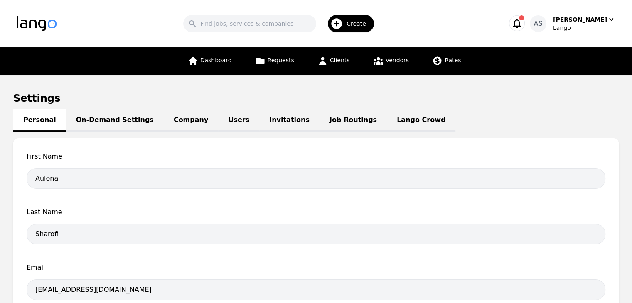
click at [319, 120] on link "Job Routings" at bounding box center [352, 120] width 67 height 23
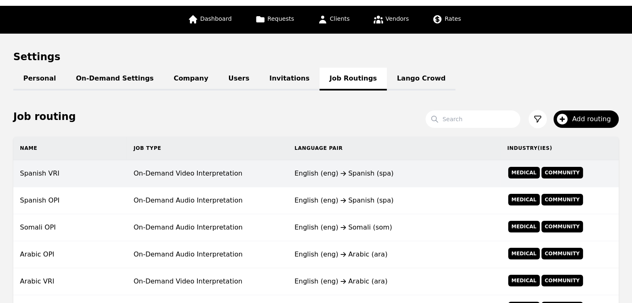
scroll to position [83, 0]
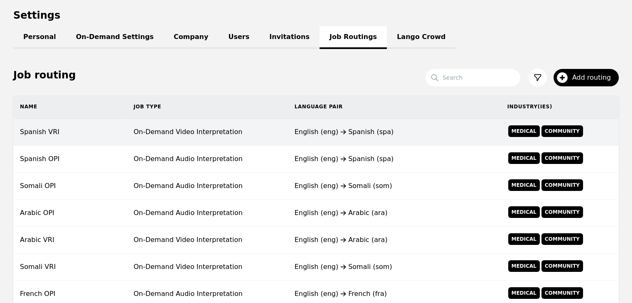
click at [240, 138] on td "On-Demand Video Interpretation" at bounding box center [207, 132] width 161 height 27
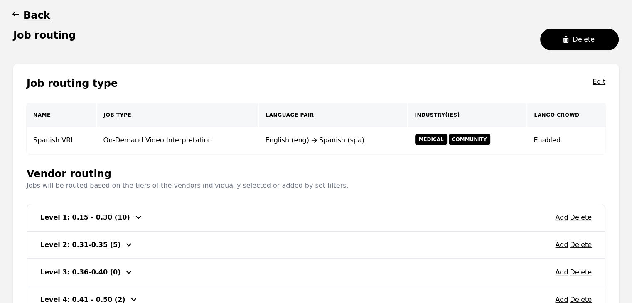
scroll to position [125, 0]
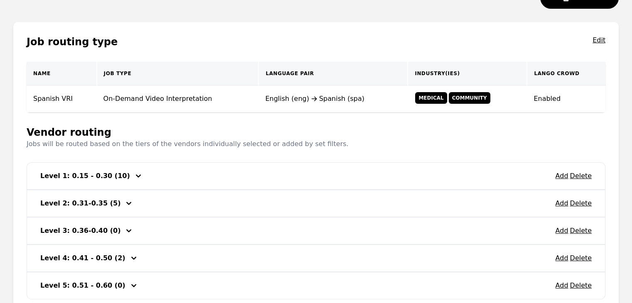
click at [161, 176] on div "Add Delete Level 1: 0.15 - 0.30 (10)" at bounding box center [316, 176] width 578 height 27
click at [133, 177] on icon "button" at bounding box center [138, 176] width 10 height 10
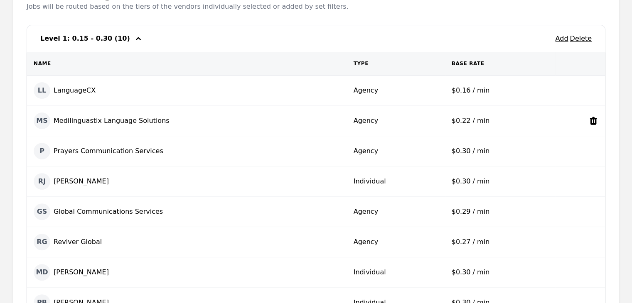
scroll to position [249, 0]
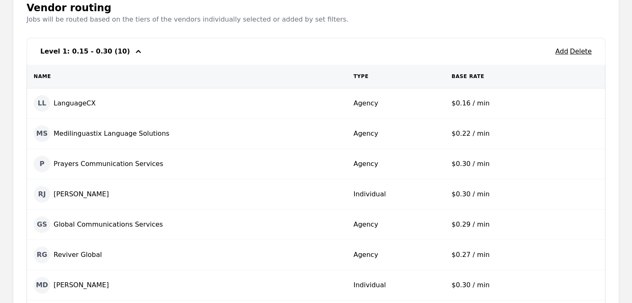
click at [136, 51] on icon "button" at bounding box center [138, 51] width 5 height 3
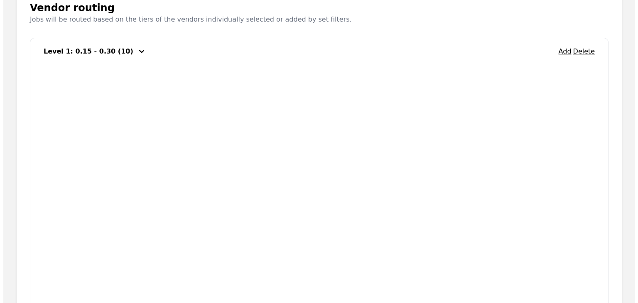
scroll to position [187, 0]
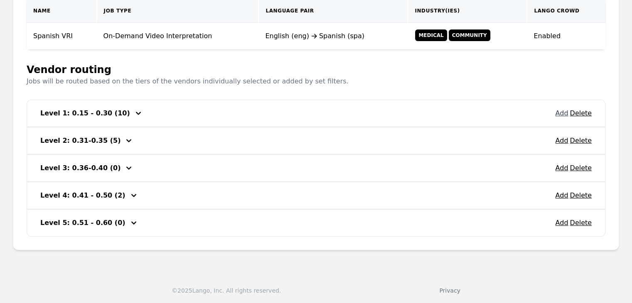
click at [559, 113] on button "Add" at bounding box center [561, 113] width 13 height 10
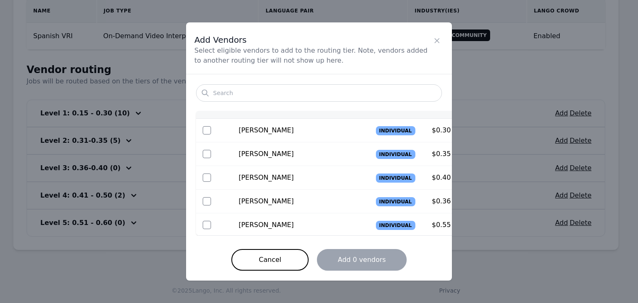
scroll to position [0, 0]
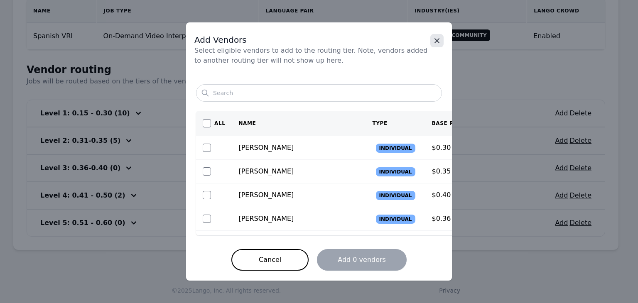
click at [435, 40] on icon "Close" at bounding box center [437, 41] width 8 height 8
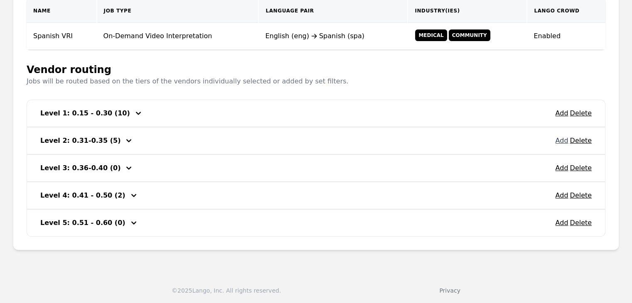
click at [563, 141] on button "Add" at bounding box center [561, 141] width 13 height 10
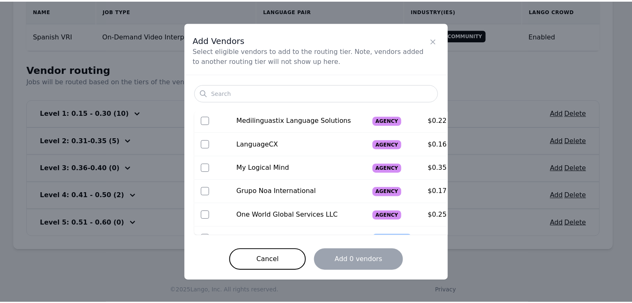
scroll to position [208, 0]
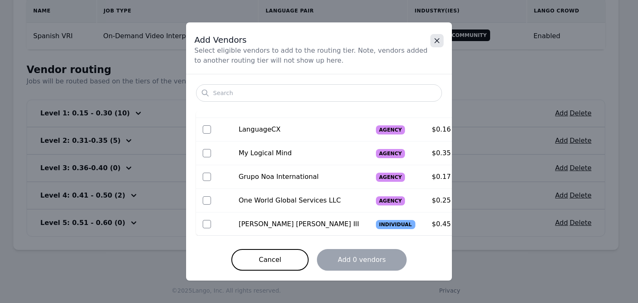
click at [435, 36] on button "Close" at bounding box center [436, 40] width 13 height 13
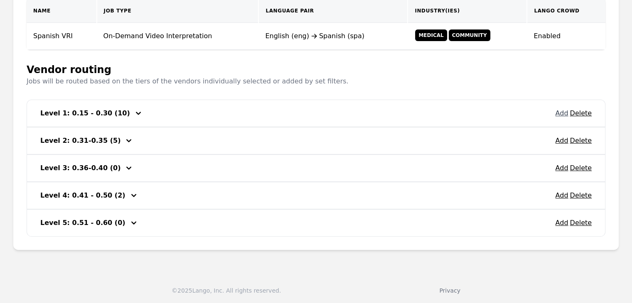
click at [565, 113] on button "Add" at bounding box center [561, 113] width 13 height 10
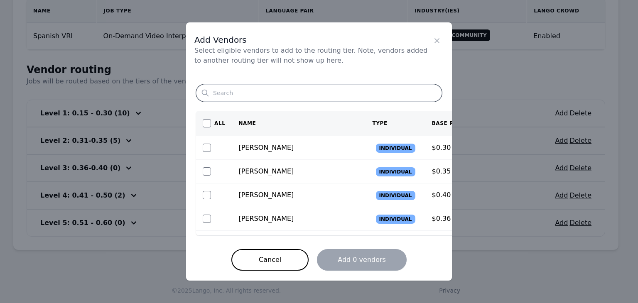
click at [328, 96] on input "Search" at bounding box center [319, 92] width 246 height 17
type input "grupo"
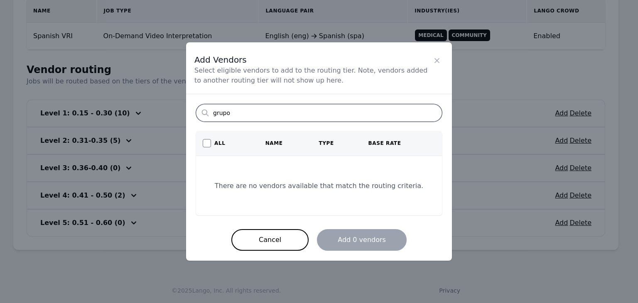
click at [434, 114] on input "grupo" at bounding box center [319, 112] width 246 height 17
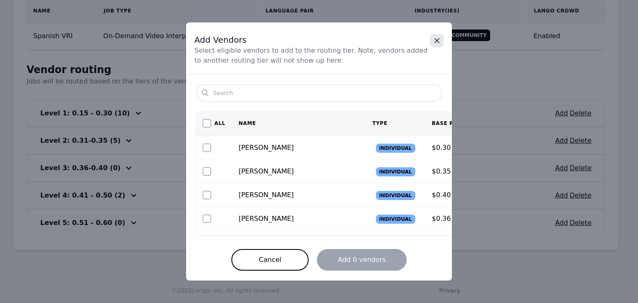
click at [434, 44] on icon "Close" at bounding box center [437, 41] width 8 height 8
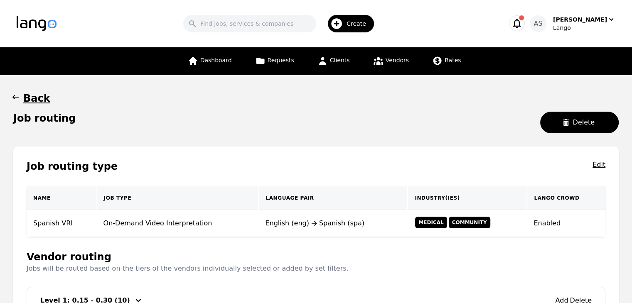
click at [18, 97] on icon "button" at bounding box center [15, 97] width 7 height 4
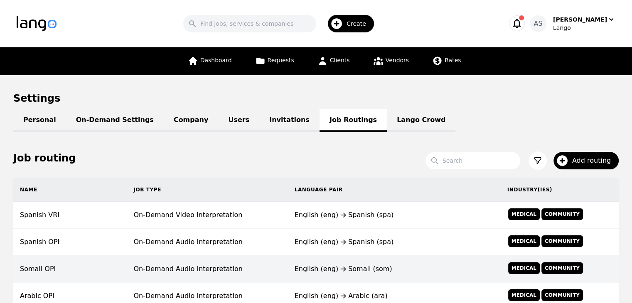
scroll to position [42, 0]
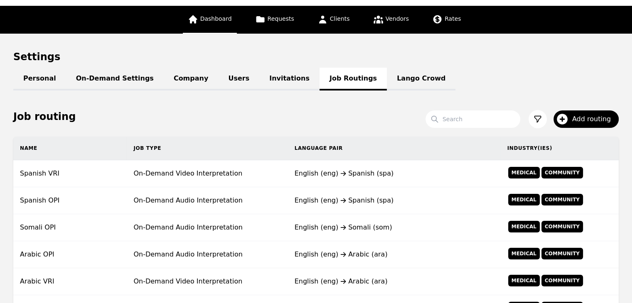
click at [201, 26] on link "Dashboard" at bounding box center [210, 20] width 54 height 28
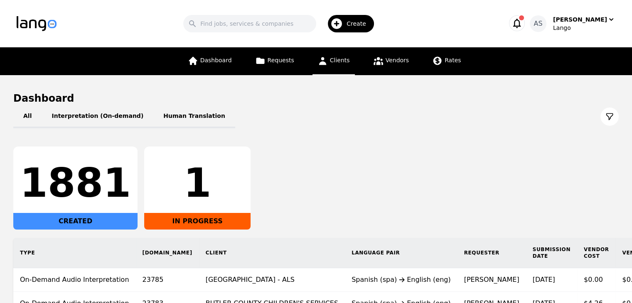
click at [349, 62] on link "Clients" at bounding box center [333, 61] width 42 height 28
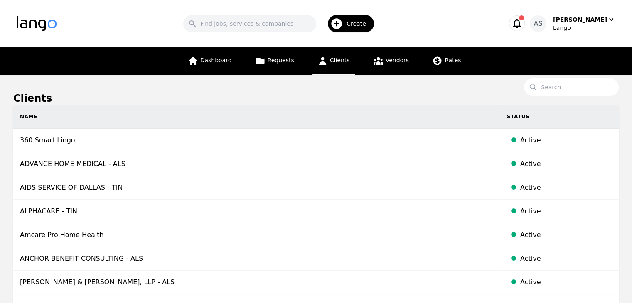
click at [361, 23] on span "Create" at bounding box center [358, 24] width 25 height 8
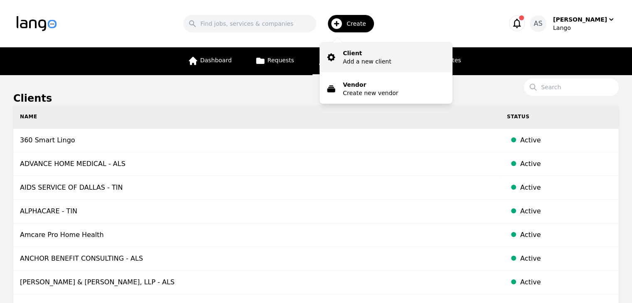
click at [387, 55] on p "Client" at bounding box center [367, 53] width 48 height 8
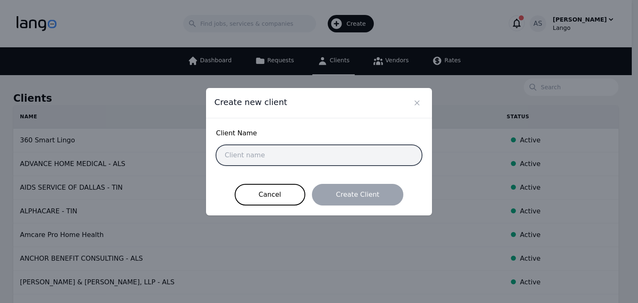
click at [321, 149] on input "text" at bounding box center [319, 155] width 206 height 21
paste input "Metro Southwest Ohio Regional Transit Authority"
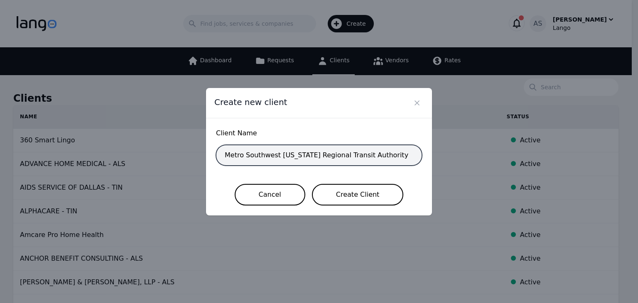
type input "Metro Southwest Ohio Regional Transit Authority"
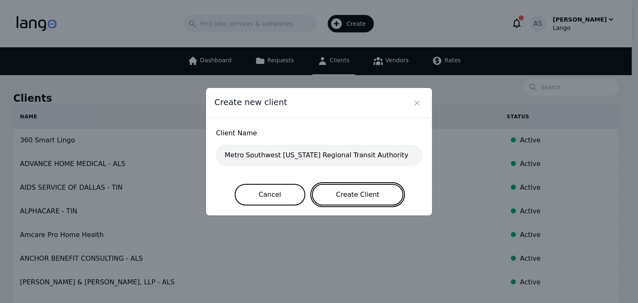
click at [334, 191] on button "Create Client" at bounding box center [358, 195] width 92 height 22
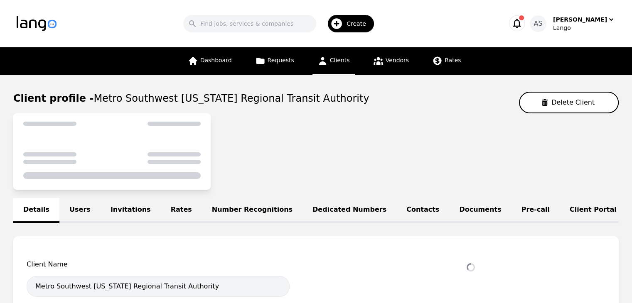
select select "active"
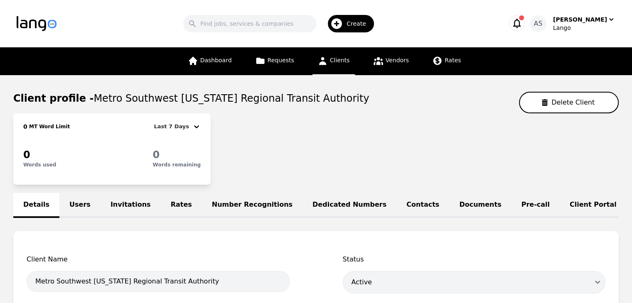
click at [75, 203] on link "Users" at bounding box center [79, 205] width 41 height 25
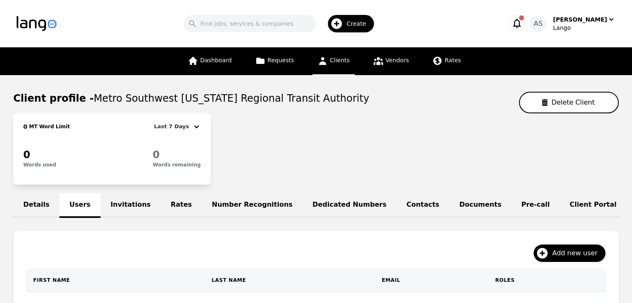
scroll to position [83, 0]
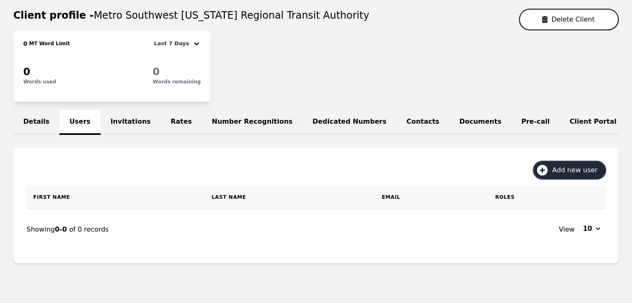
click at [591, 175] on span "Add new user" at bounding box center [577, 170] width 51 height 10
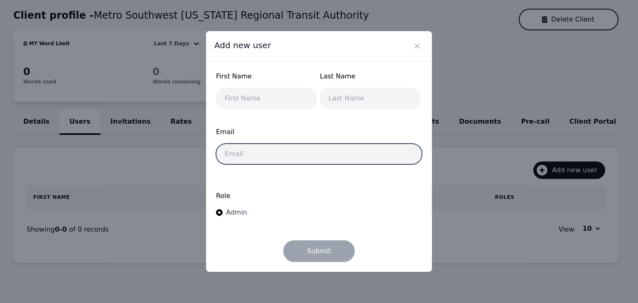
click at [289, 149] on input "email" at bounding box center [319, 154] width 206 height 21
paste input "CCalhoun@go-metro.com"
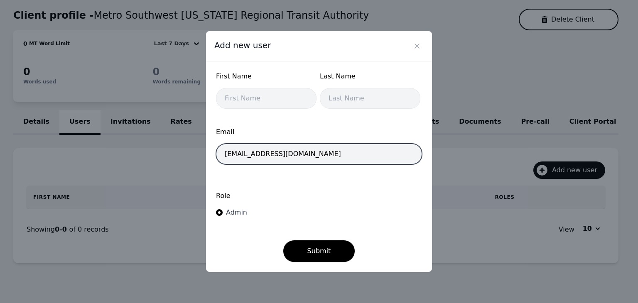
type input "CCalhoun@go-metro.com"
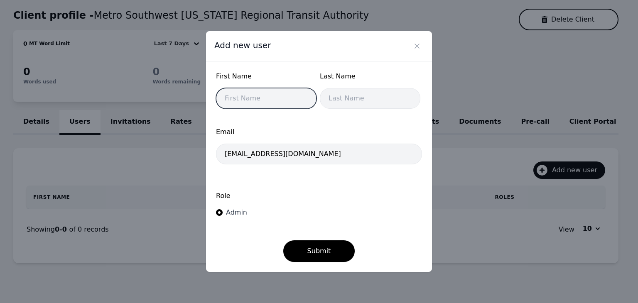
click at [251, 100] on input "text" at bounding box center [266, 98] width 101 height 21
type input "Charlene"
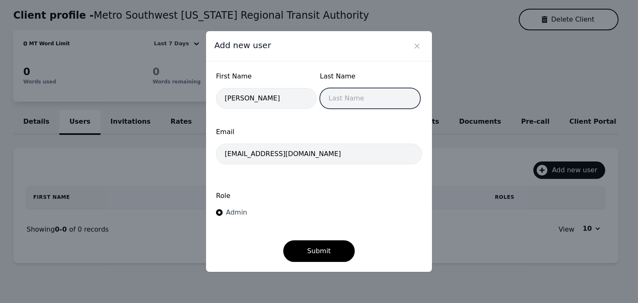
click at [361, 98] on input "text" at bounding box center [370, 98] width 101 height 21
type input "Calhoun"
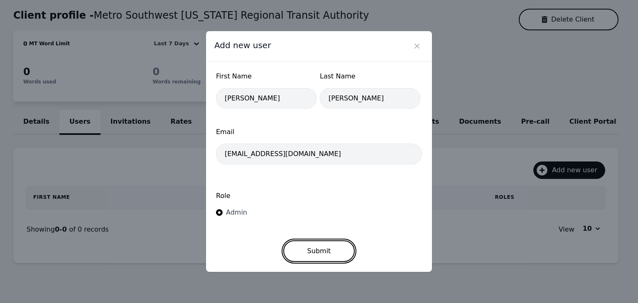
click at [339, 255] on button "Submit" at bounding box center [319, 251] width 72 height 22
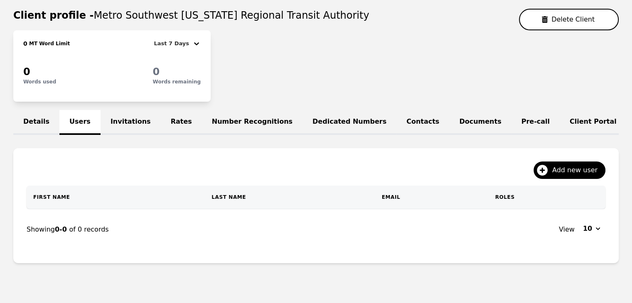
click at [120, 118] on link "Invitations" at bounding box center [131, 122] width 60 height 25
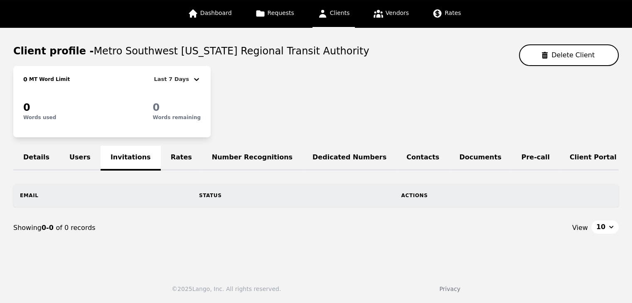
scroll to position [76, 0]
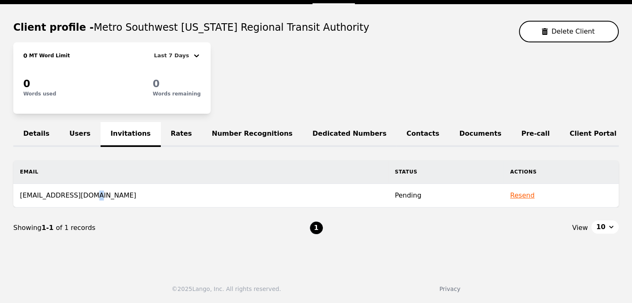
click at [86, 200] on td "ccalhoun@go-metro.com" at bounding box center [200, 196] width 375 height 24
click at [74, 134] on link "Users" at bounding box center [79, 134] width 41 height 25
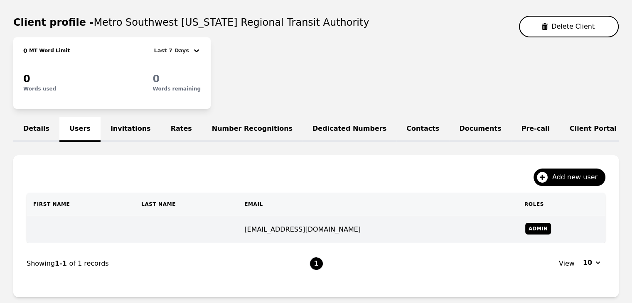
click at [119, 238] on td at bounding box center [81, 229] width 108 height 27
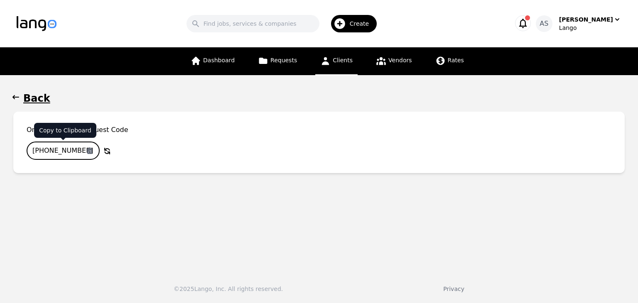
click at [74, 152] on input "908-1890-668" at bounding box center [63, 151] width 73 height 18
click at [22, 98] on button "Back" at bounding box center [318, 98] width 611 height 13
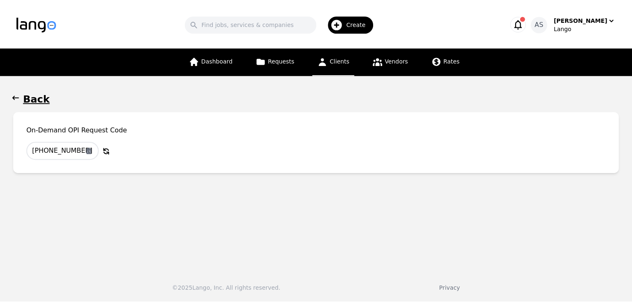
scroll to position [76, 0]
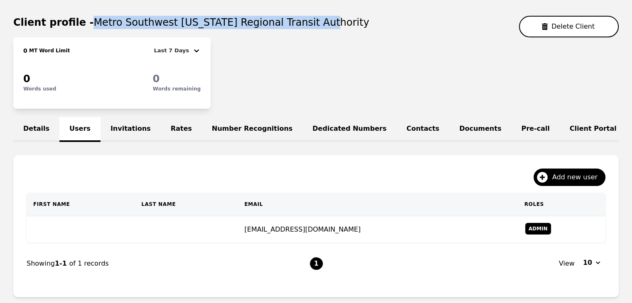
drag, startPoint x: 85, startPoint y: 23, endPoint x: 311, endPoint y: 24, distance: 225.5
click at [311, 24] on div "Client profile - Metro Southwest Ohio Regional Transit Authority Delete Client" at bounding box center [315, 27] width 605 height 22
copy span "Metro Southwest Ohio Regional Transit Authority"
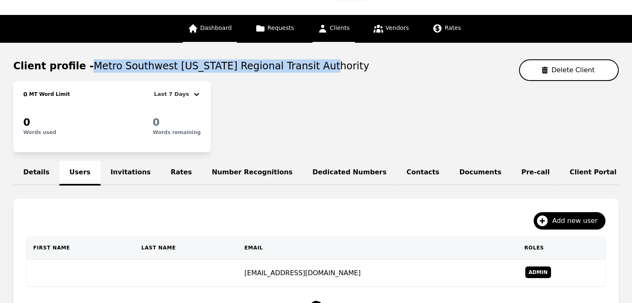
scroll to position [0, 0]
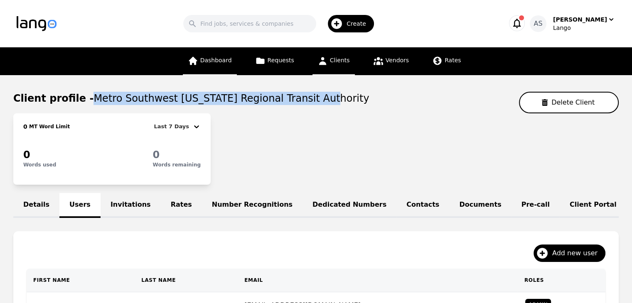
click at [216, 65] on link "Dashboard" at bounding box center [210, 61] width 54 height 28
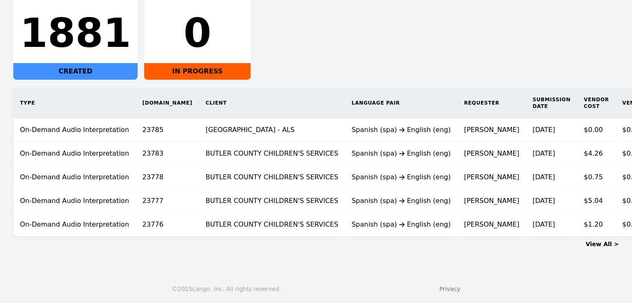
scroll to position [114, 0]
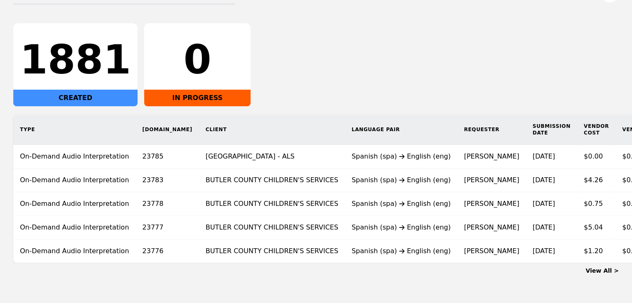
scroll to position [105, 0]
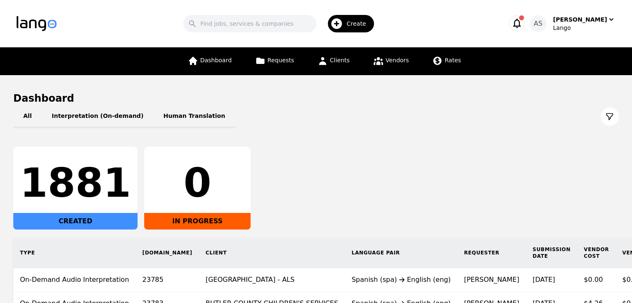
drag, startPoint x: 371, startPoint y: 166, endPoint x: 383, endPoint y: 182, distance: 19.0
click at [371, 166] on div "1881 CREATED 0 IN PROGRESS" at bounding box center [315, 188] width 605 height 83
click at [523, 24] on icon "button" at bounding box center [517, 23] width 12 height 12
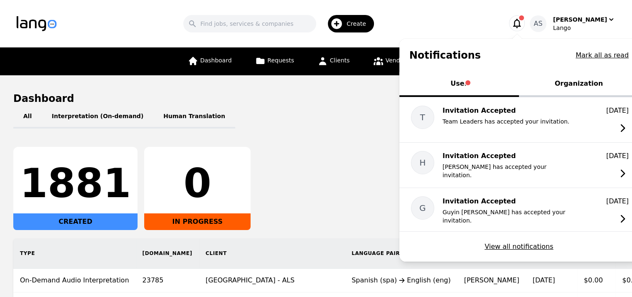
click at [521, 23] on icon "button" at bounding box center [517, 24] width 8 height 10
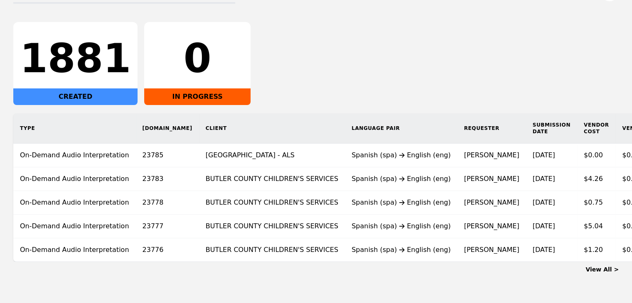
scroll to position [0, 41]
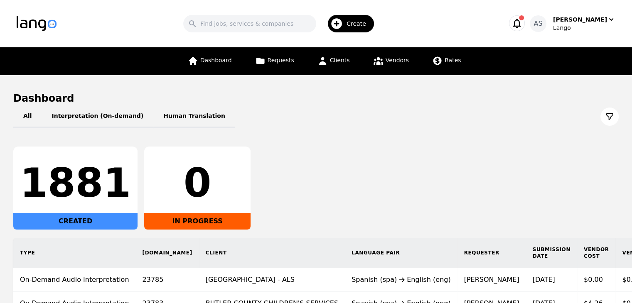
click at [521, 22] on icon "button" at bounding box center [517, 24] width 8 height 10
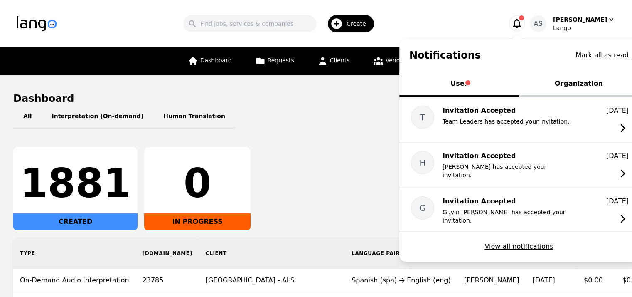
click at [466, 92] on button "User" at bounding box center [459, 84] width 120 height 25
click at [547, 86] on button "Organization" at bounding box center [579, 84] width 120 height 25
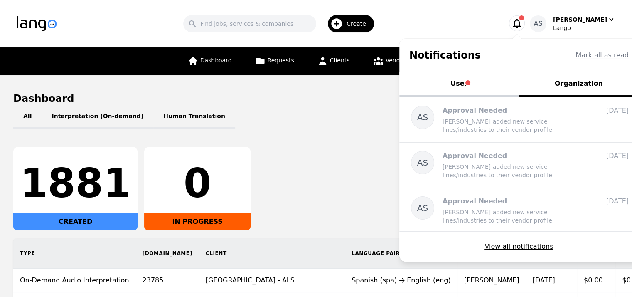
click at [464, 77] on button "User" at bounding box center [459, 84] width 120 height 25
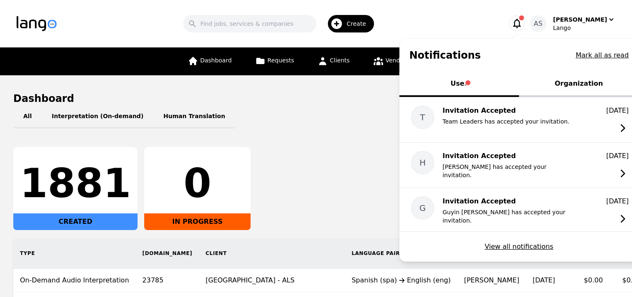
click at [567, 85] on button "Organization" at bounding box center [579, 84] width 120 height 25
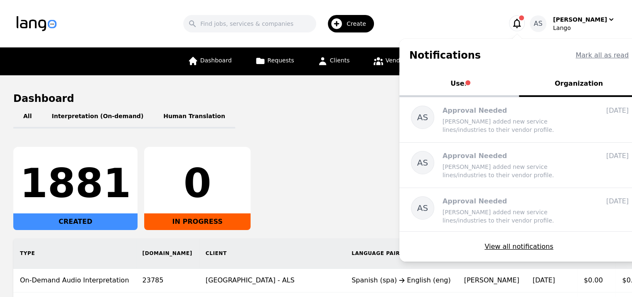
click at [455, 92] on button "User" at bounding box center [459, 84] width 120 height 25
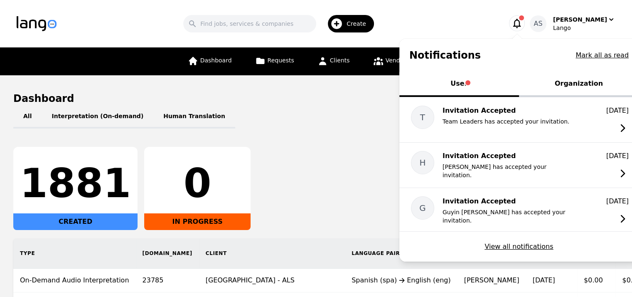
click at [343, 118] on div "All Interpretation (On-demand) Human Translation" at bounding box center [315, 116] width 605 height 23
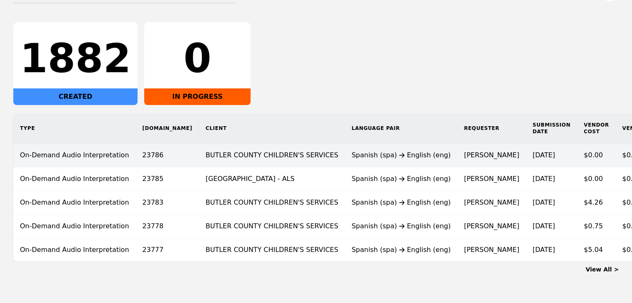
click at [246, 157] on td "BUTLER COUNTY CHILDREN'S SERVICES" at bounding box center [272, 156] width 146 height 24
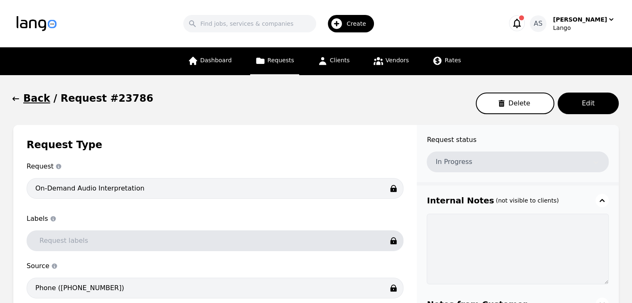
click at [19, 95] on span "button" at bounding box center [16, 98] width 8 height 13
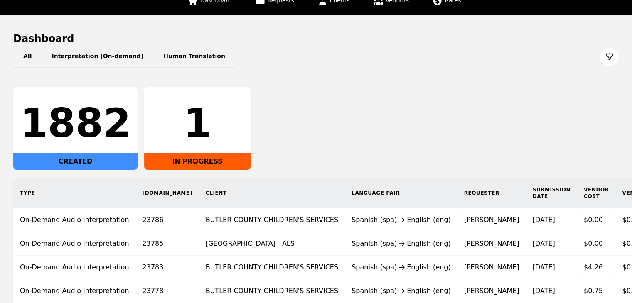
scroll to position [108, 0]
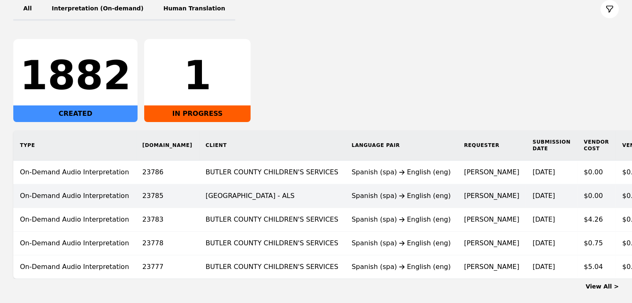
click at [266, 194] on td "[GEOGRAPHIC_DATA] - ALS" at bounding box center [272, 196] width 146 height 24
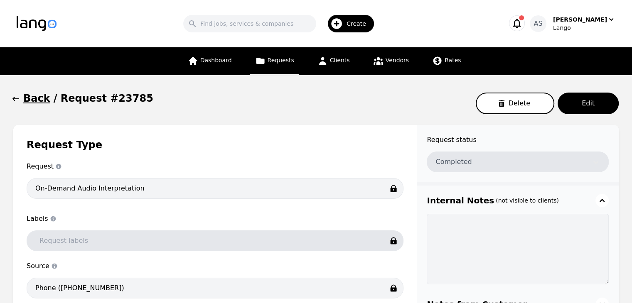
click at [17, 98] on icon "button" at bounding box center [16, 99] width 8 height 8
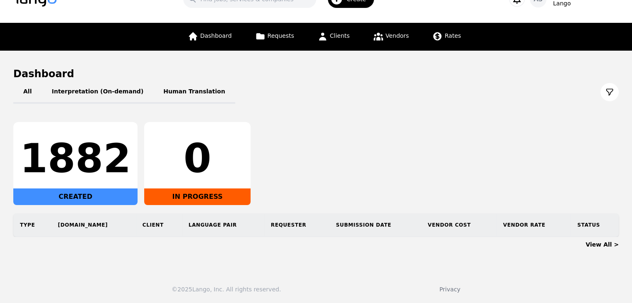
scroll to position [31, 0]
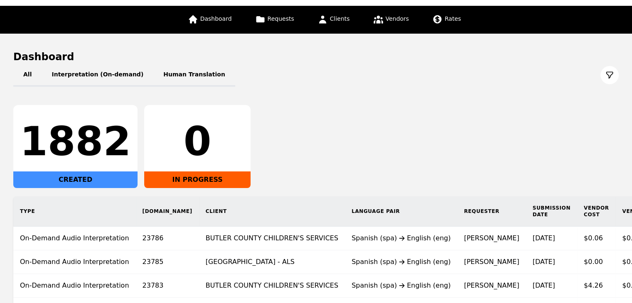
scroll to position [125, 0]
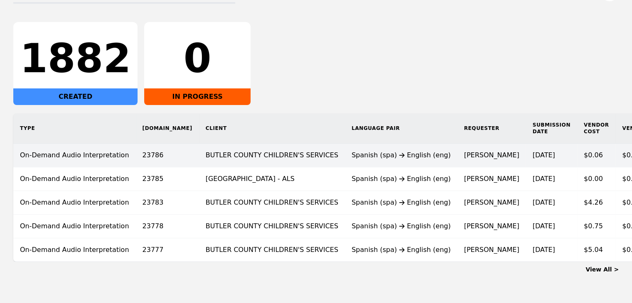
click at [345, 163] on td "Spanish (spa) English (eng)" at bounding box center [401, 156] width 113 height 24
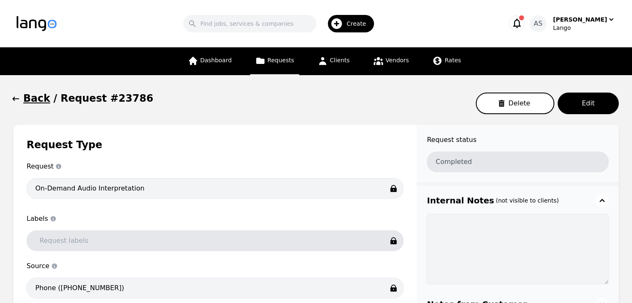
click at [13, 100] on icon "button" at bounding box center [15, 99] width 7 height 4
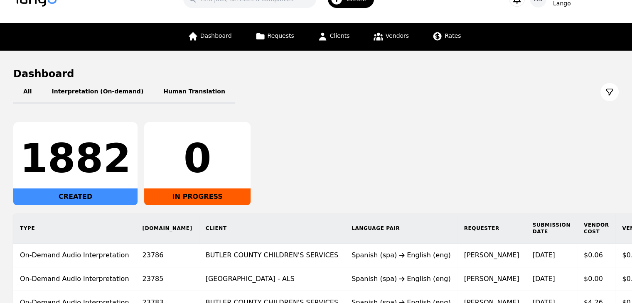
scroll to position [31, 0]
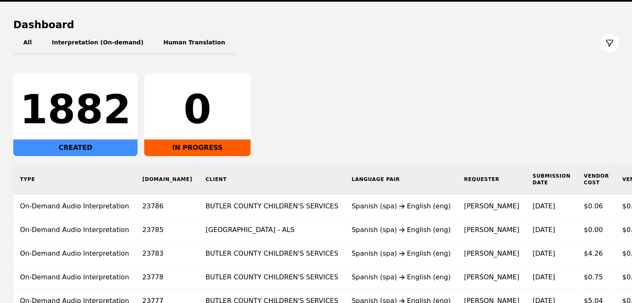
scroll to position [72, 0]
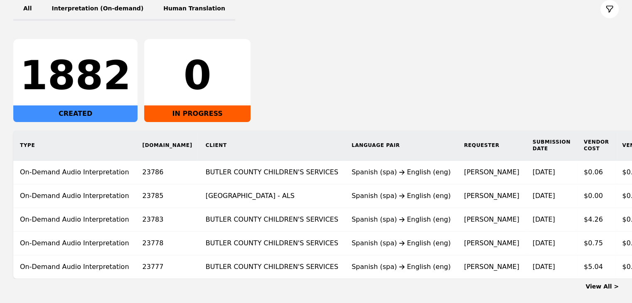
scroll to position [125, 0]
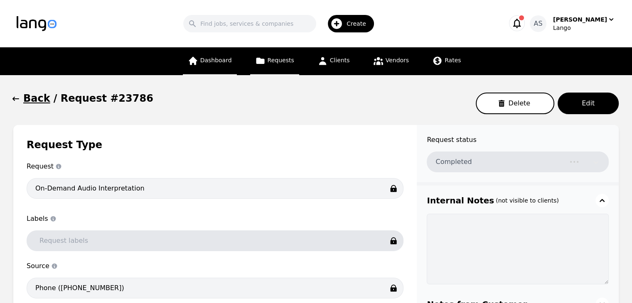
click at [228, 68] on link "Dashboard" at bounding box center [210, 61] width 54 height 28
